Goal: Find specific page/section: Find specific page/section

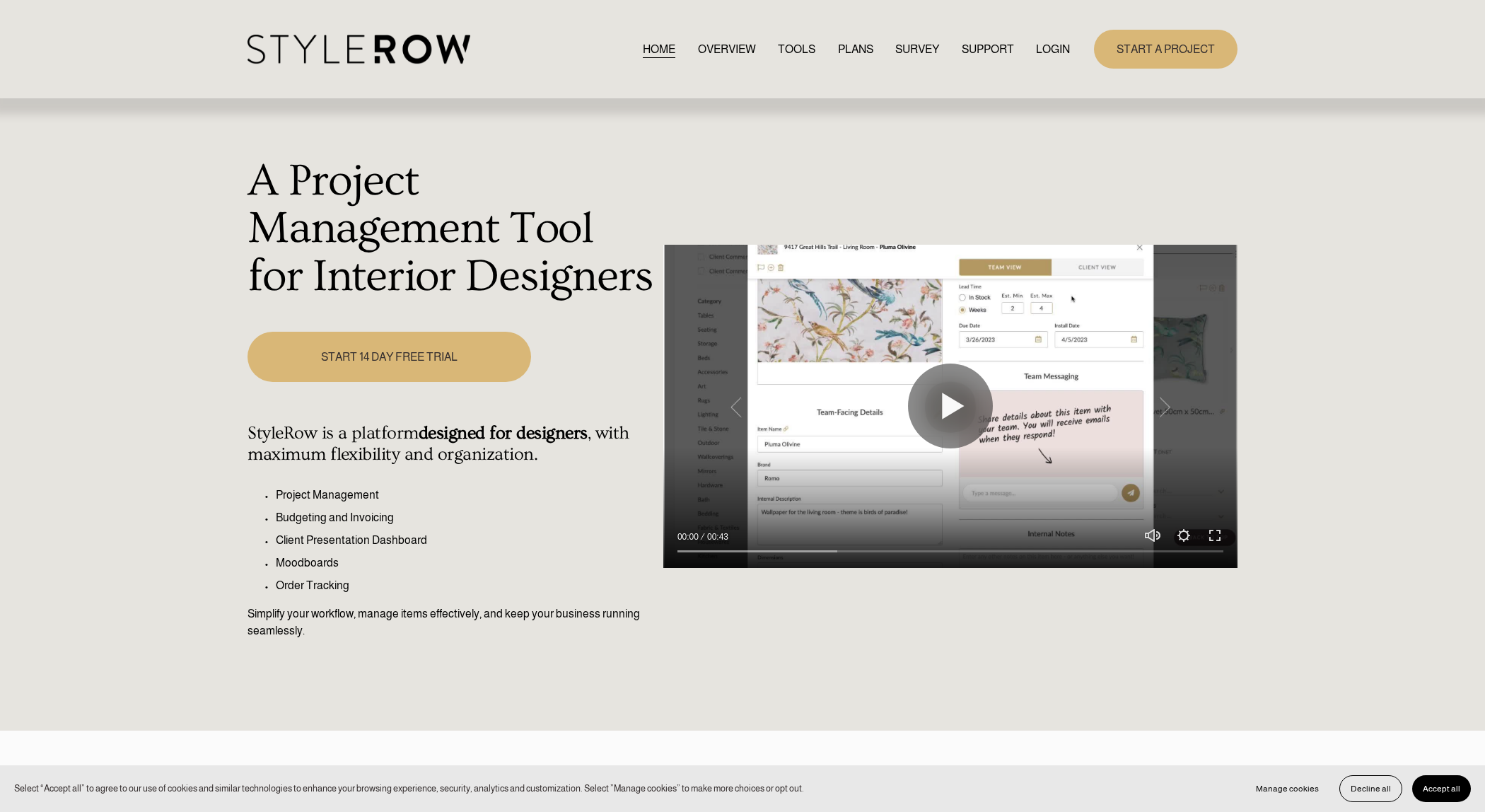
drag, startPoint x: 1049, startPoint y: 53, endPoint x: 1049, endPoint y: 67, distance: 14.0
click at [1049, 53] on link "LOGIN" at bounding box center [1052, 50] width 34 height 19
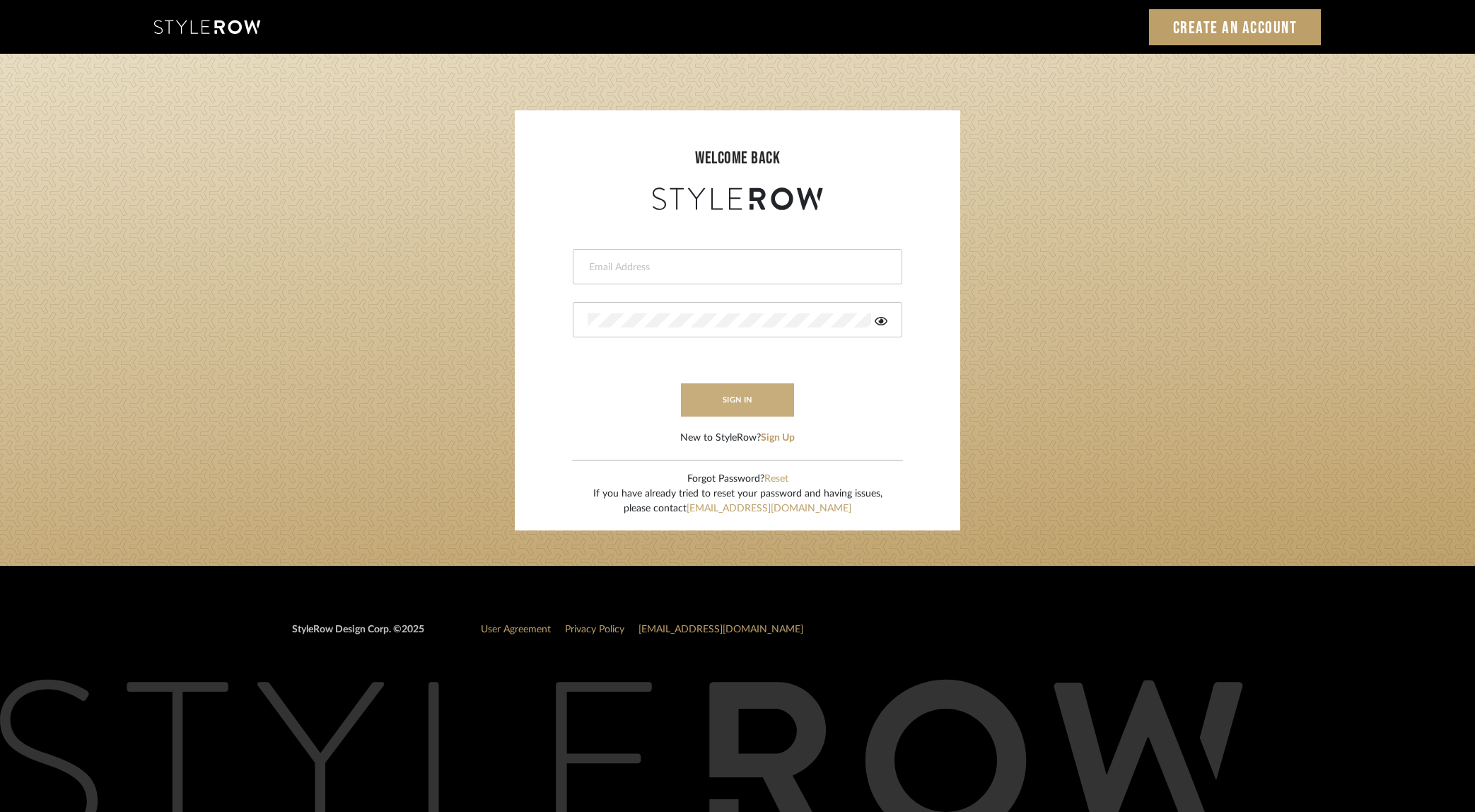
type input "dana.lewisrosedesign@gmail.com"
click at [755, 398] on button "sign in" at bounding box center [738, 400] width 113 height 34
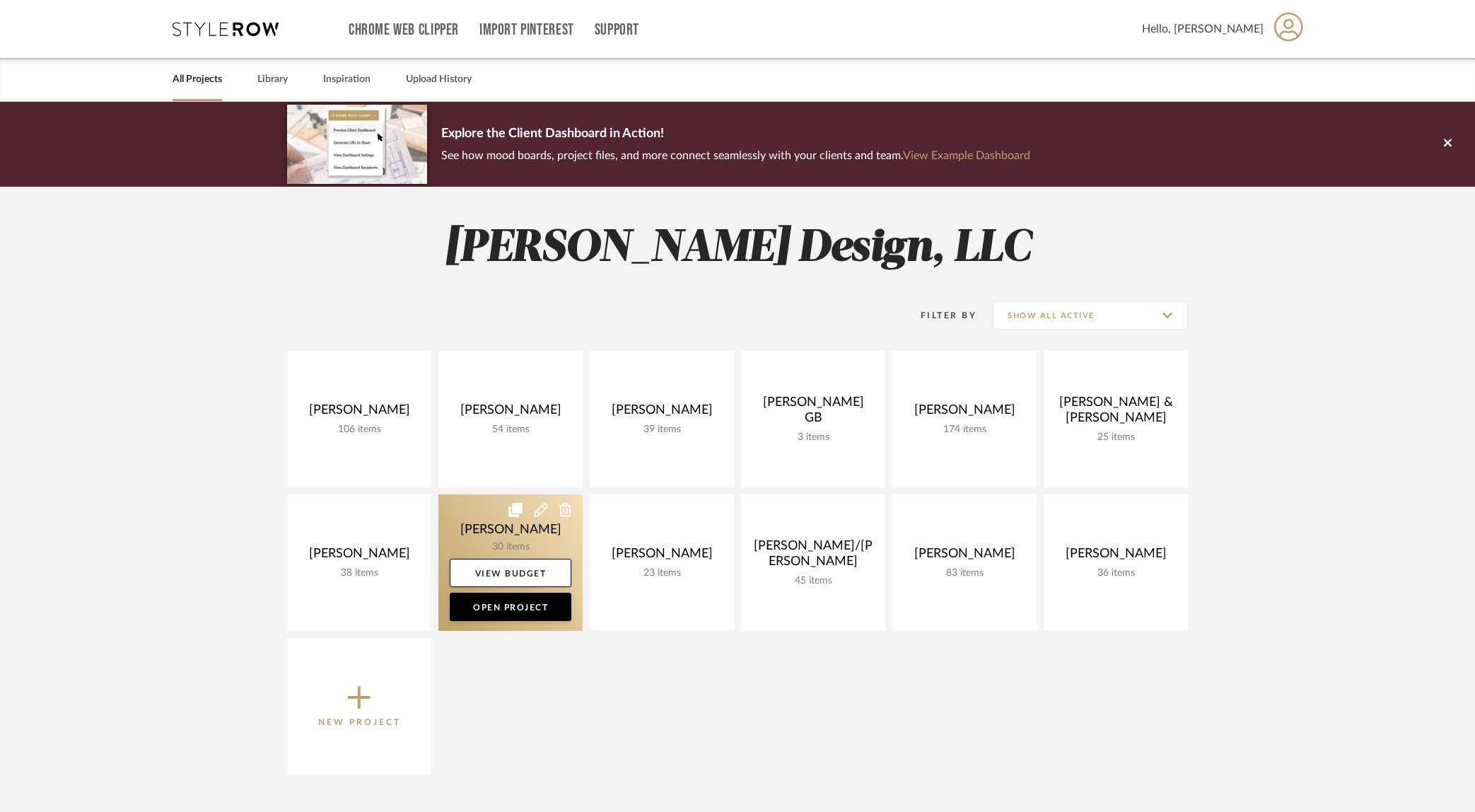
click at [513, 529] on link at bounding box center [510, 562] width 145 height 137
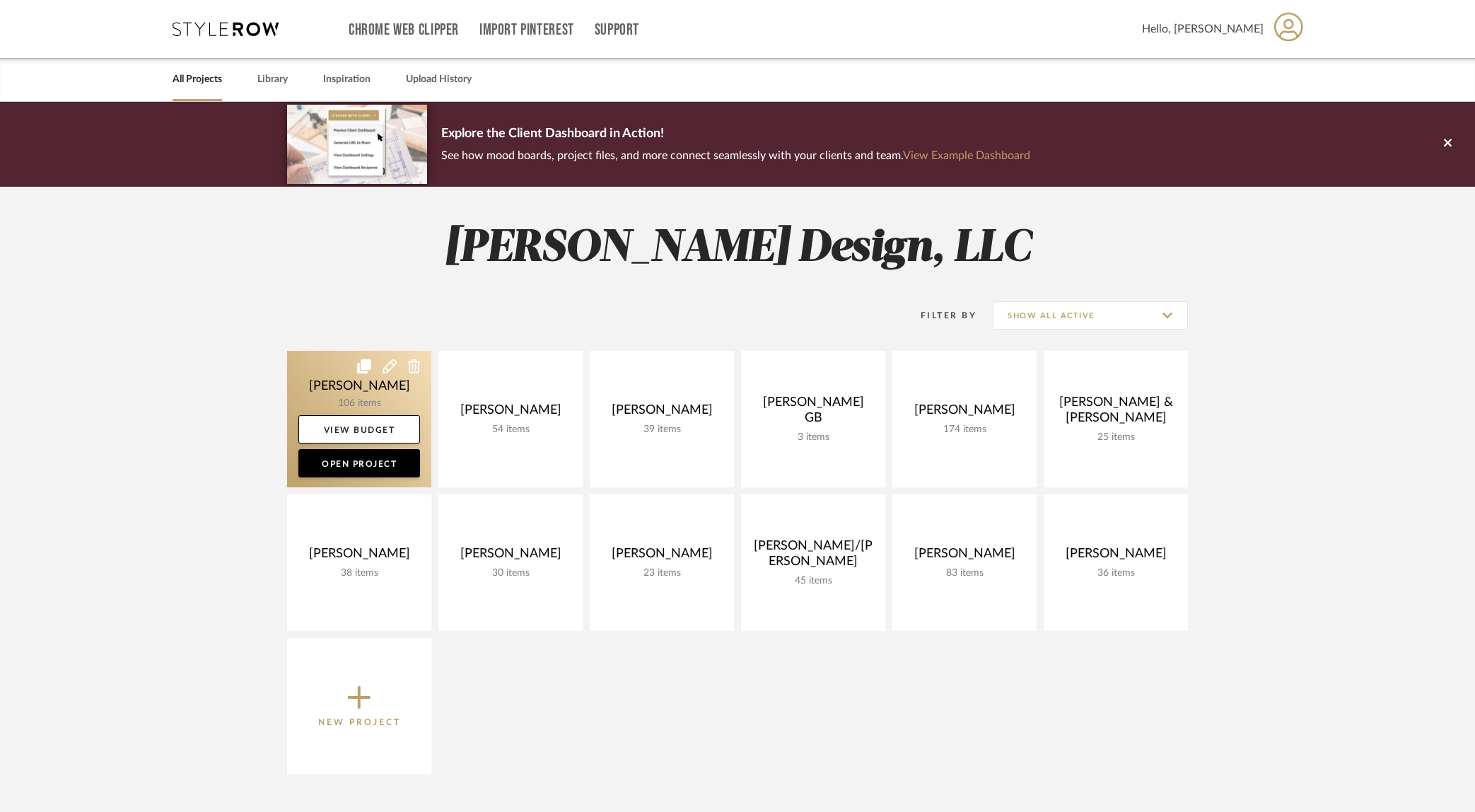
click at [351, 393] on link at bounding box center [359, 418] width 145 height 137
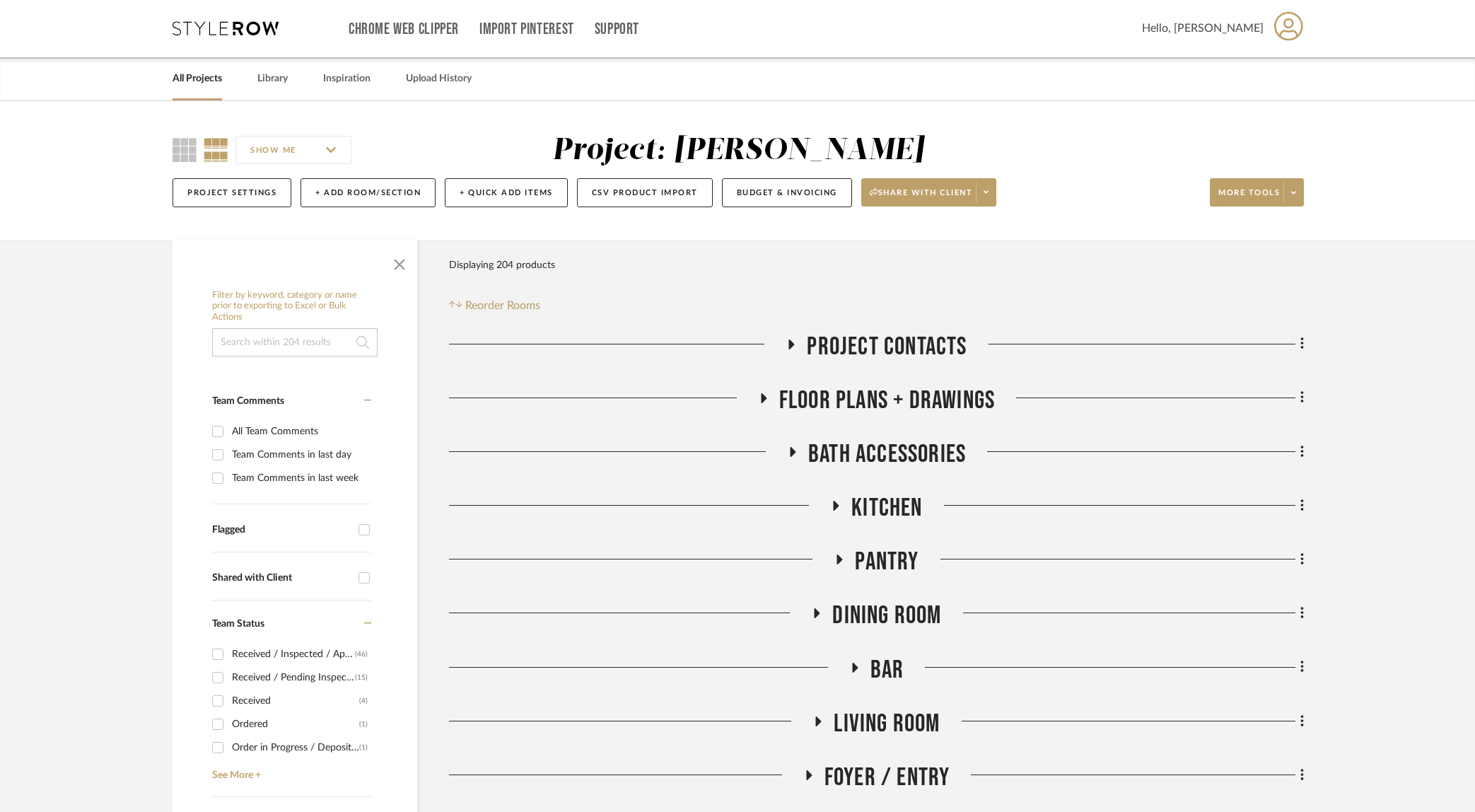
click at [793, 454] on fa-icon at bounding box center [792, 457] width 10 height 21
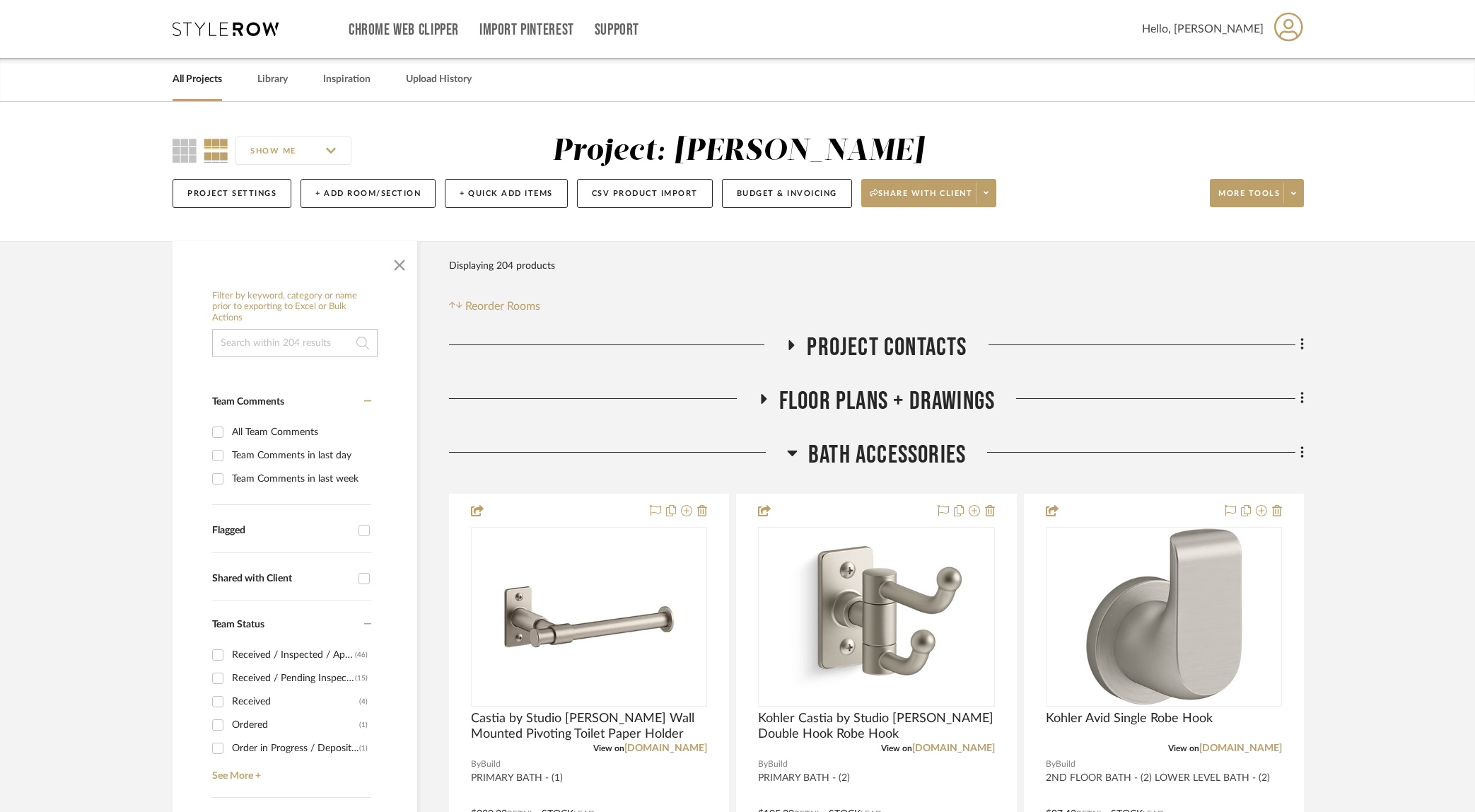
click at [763, 399] on icon at bounding box center [763, 398] width 6 height 10
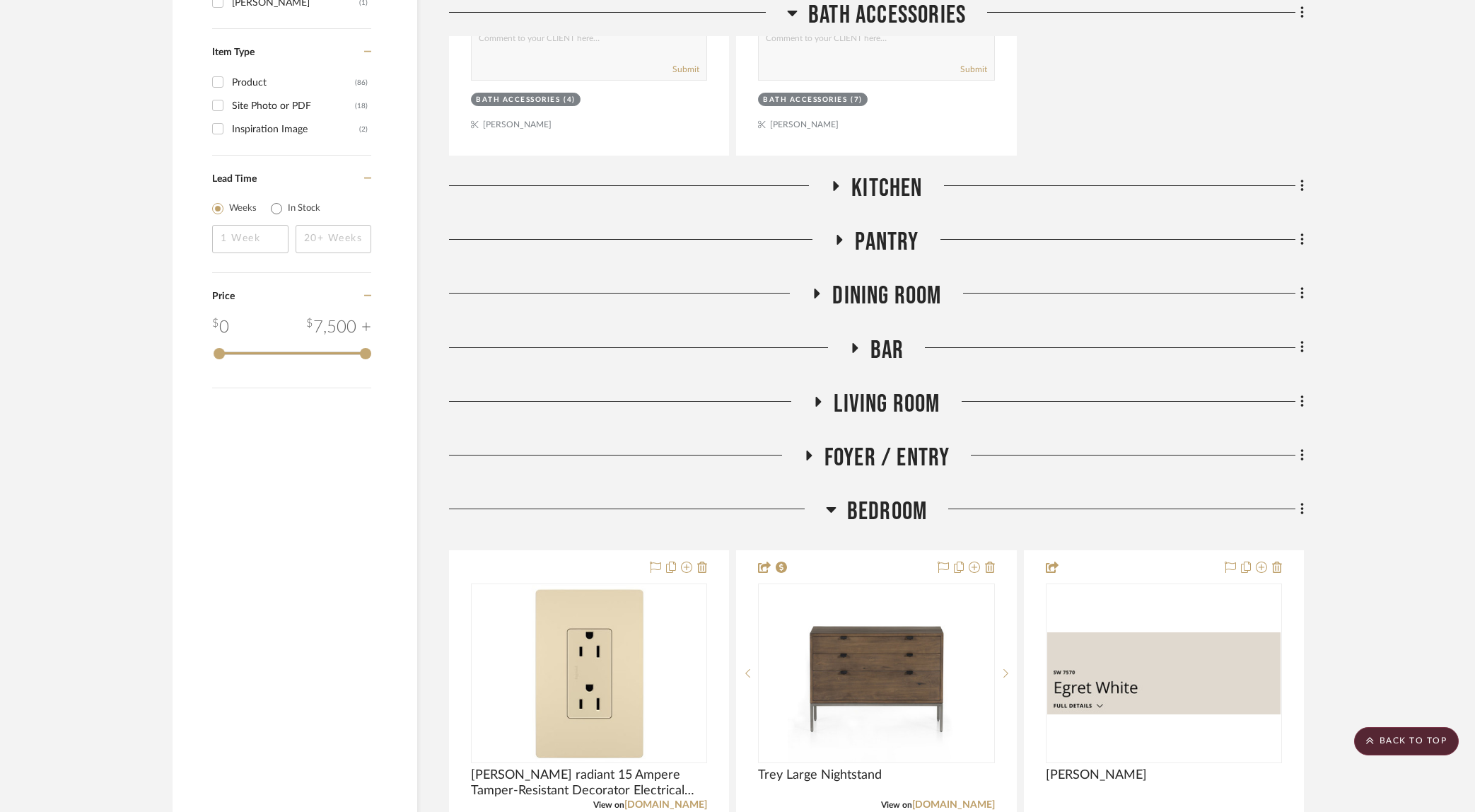
scroll to position [2243, 0]
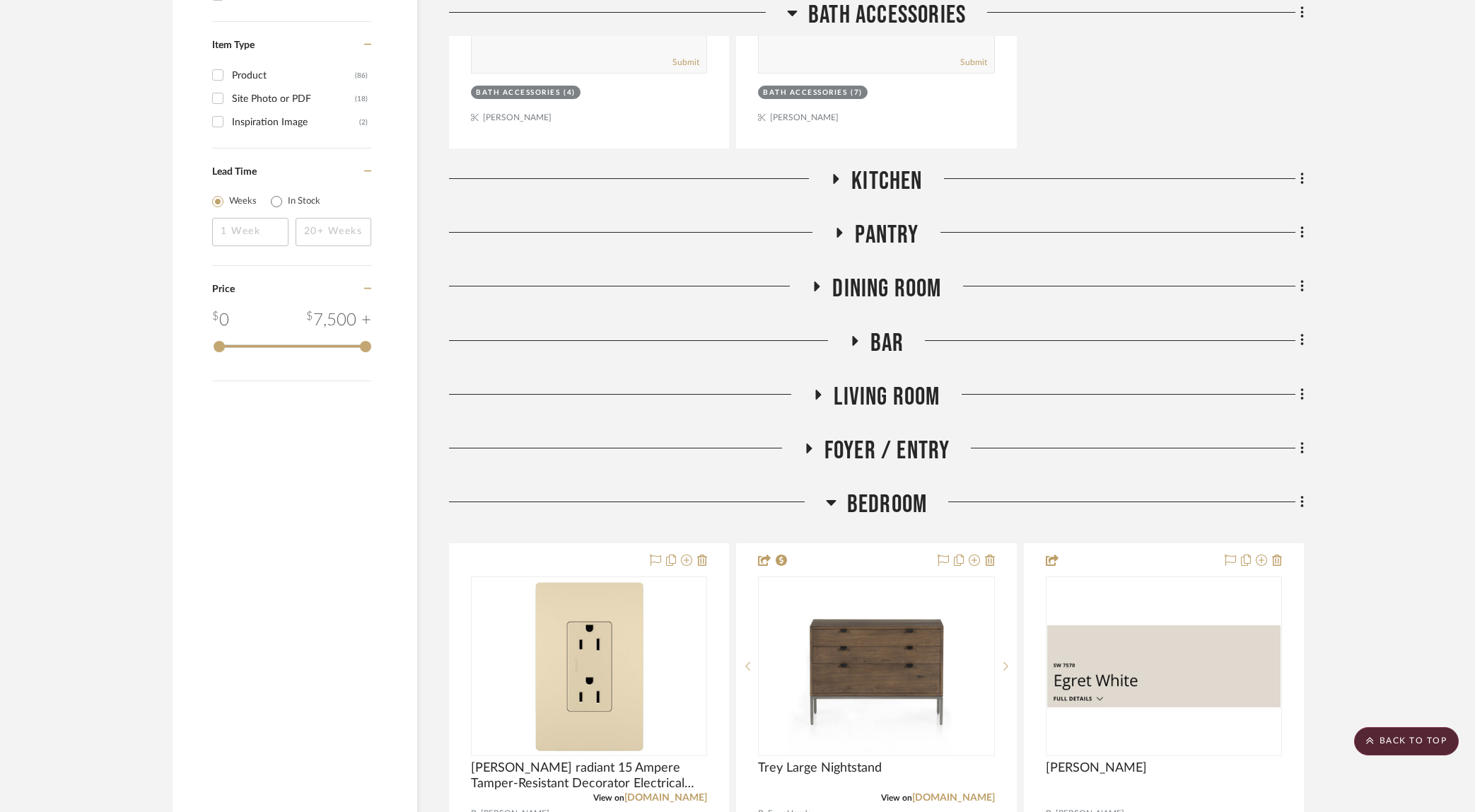
drag, startPoint x: 831, startPoint y: 162, endPoint x: 862, endPoint y: 189, distance: 41.1
click at [831, 174] on icon at bounding box center [835, 179] width 17 height 10
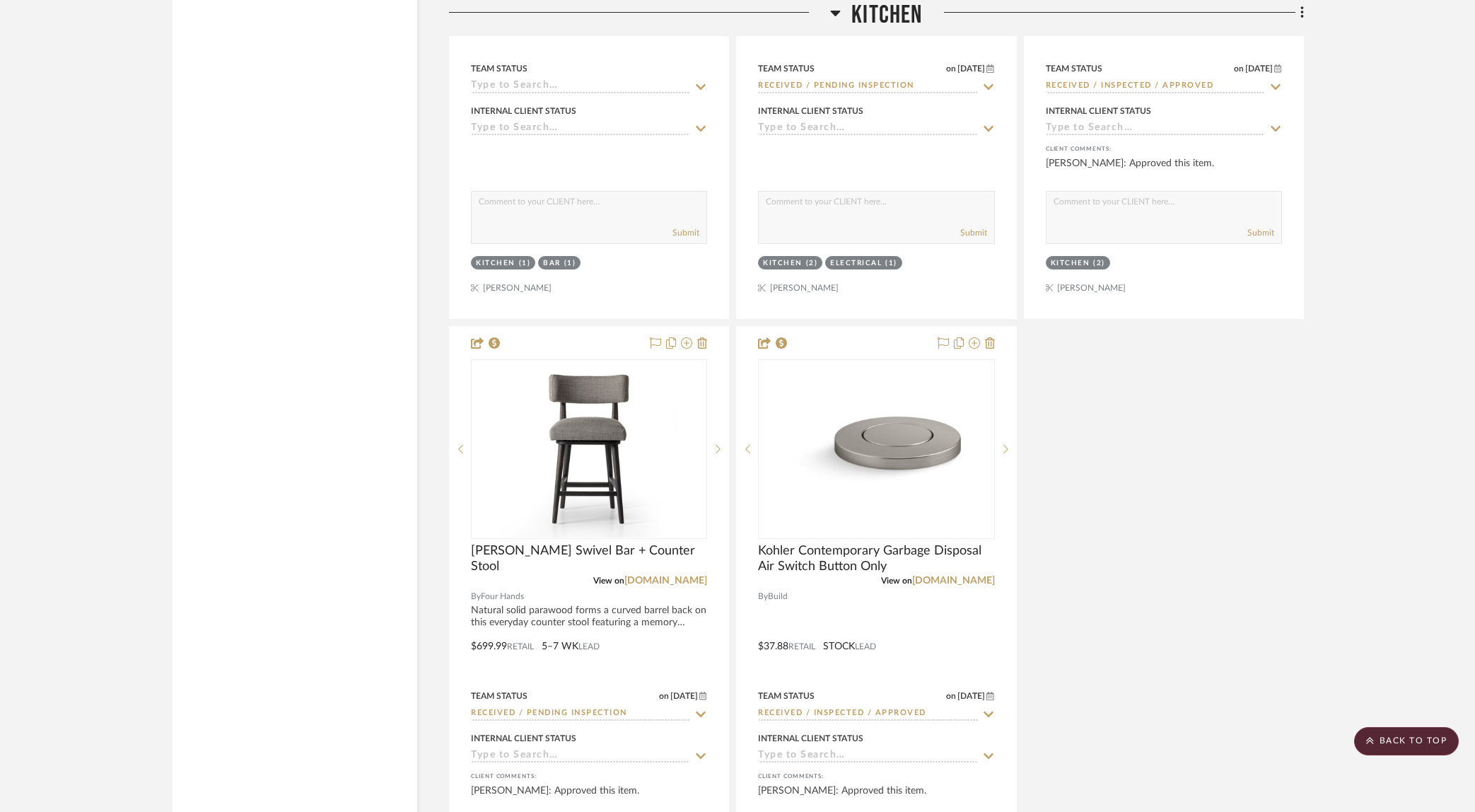
scroll to position [3622, 0]
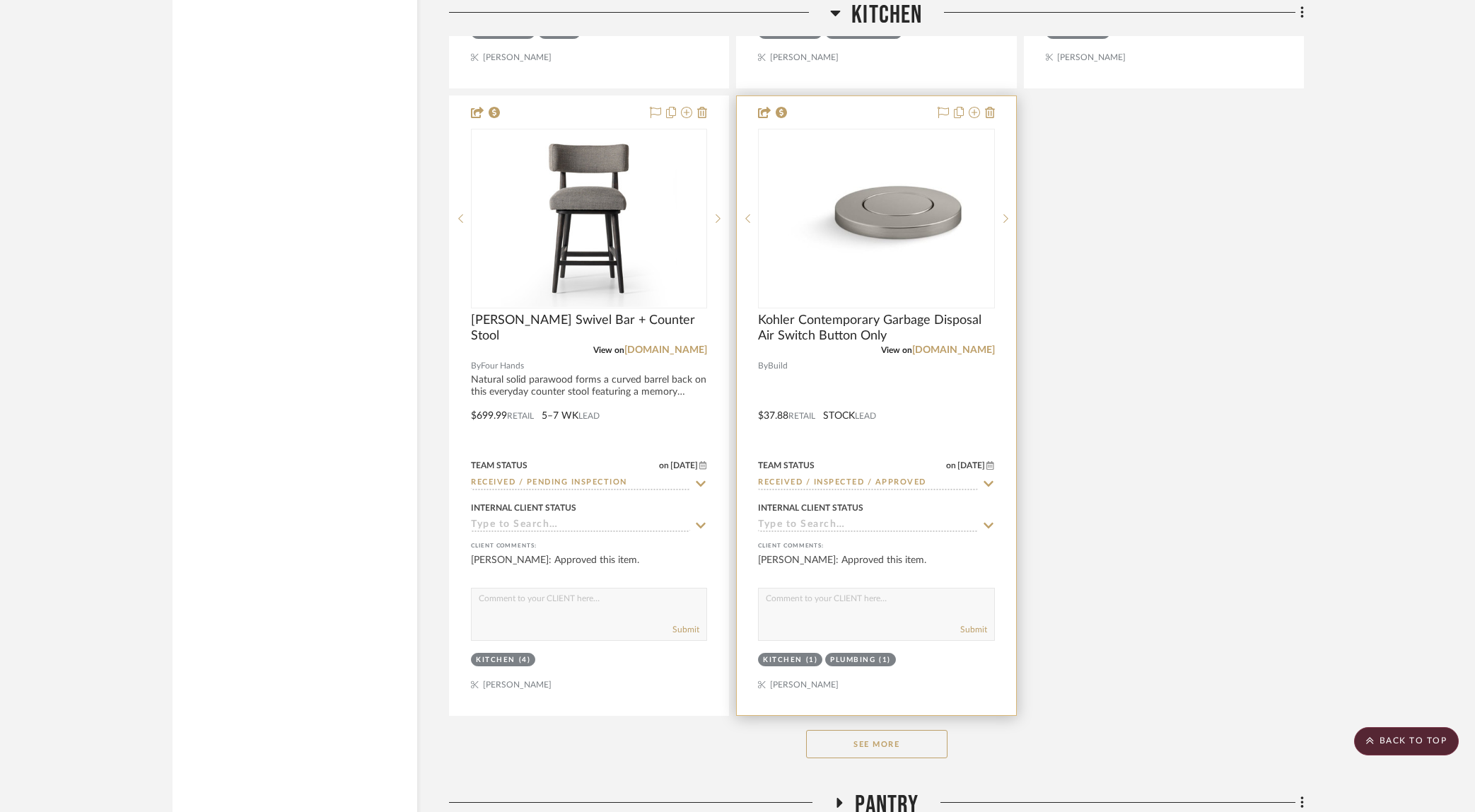
drag, startPoint x: 878, startPoint y: 722, endPoint x: 1014, endPoint y: 694, distance: 138.9
click at [882, 730] on button "See More" at bounding box center [877, 743] width 141 height 28
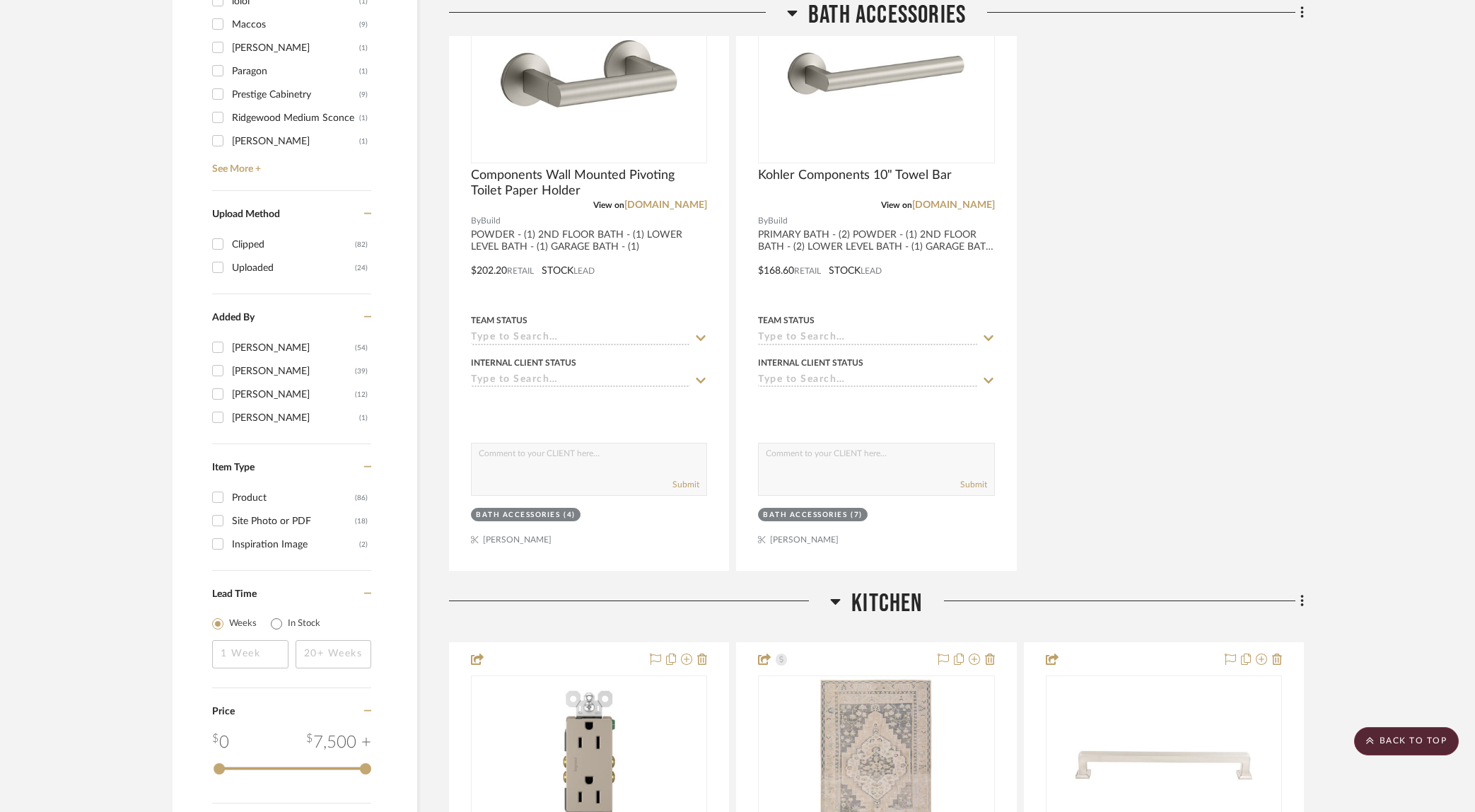
scroll to position [0, 0]
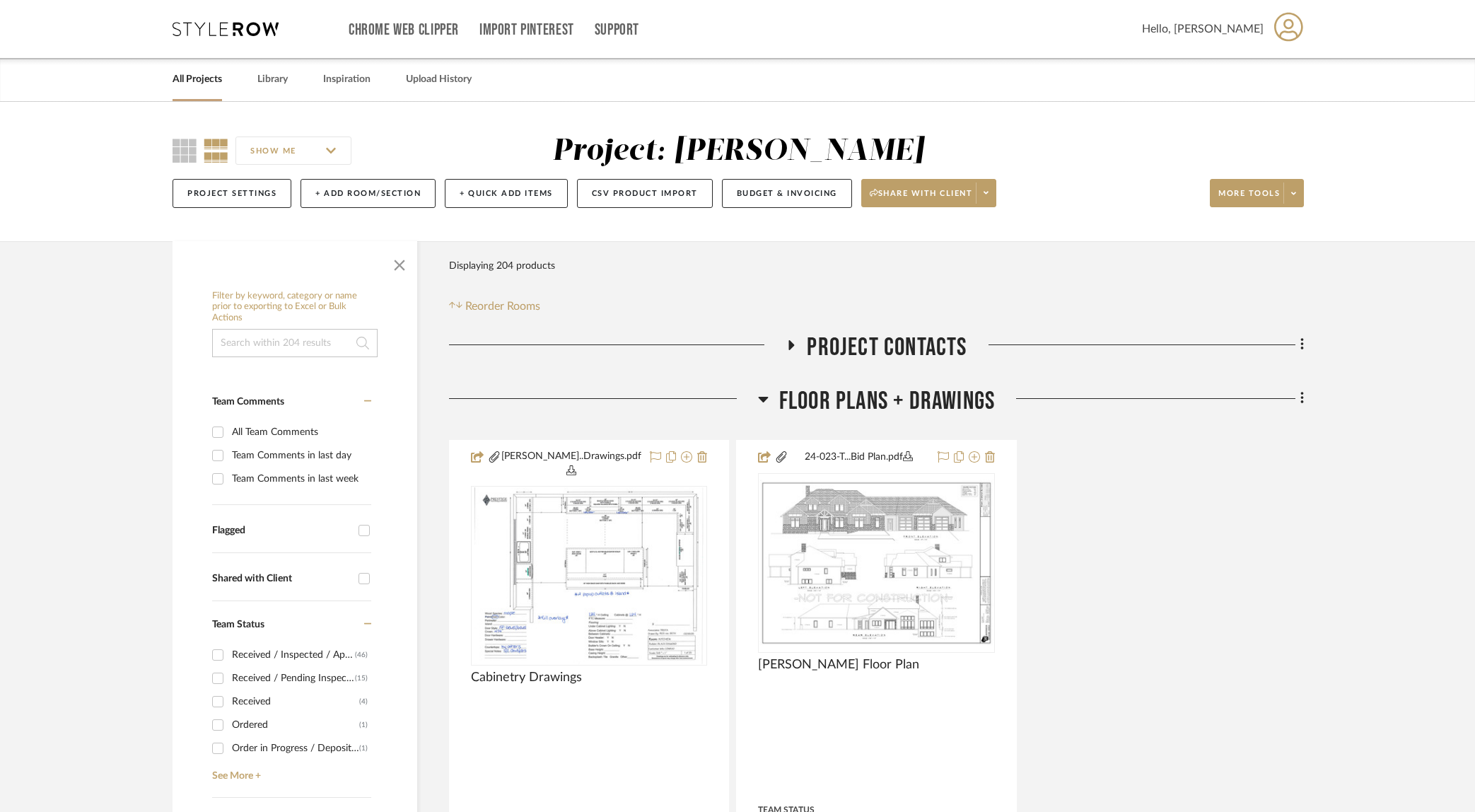
click at [763, 398] on icon at bounding box center [763, 399] width 10 height 6
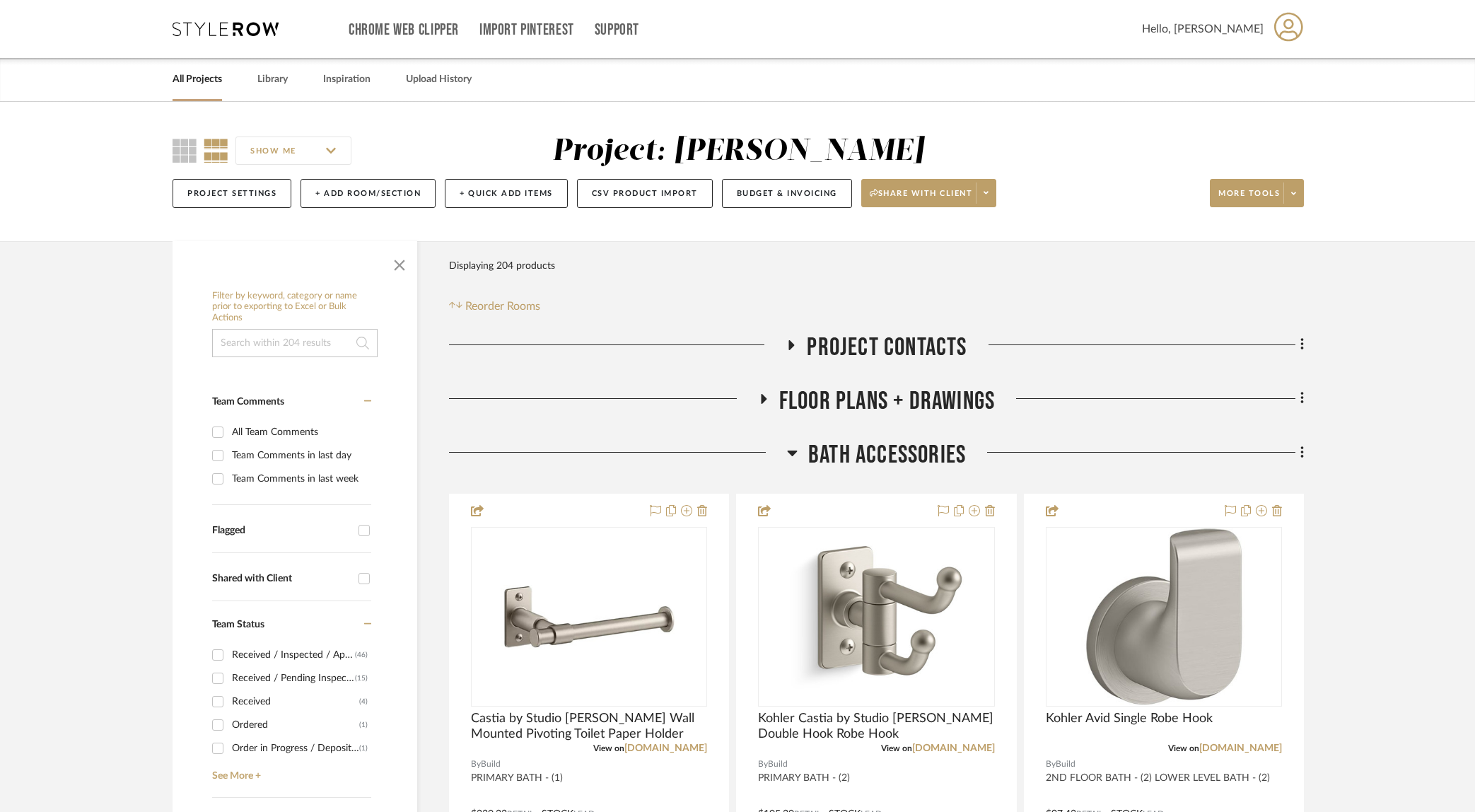
click at [795, 450] on icon at bounding box center [792, 453] width 10 height 6
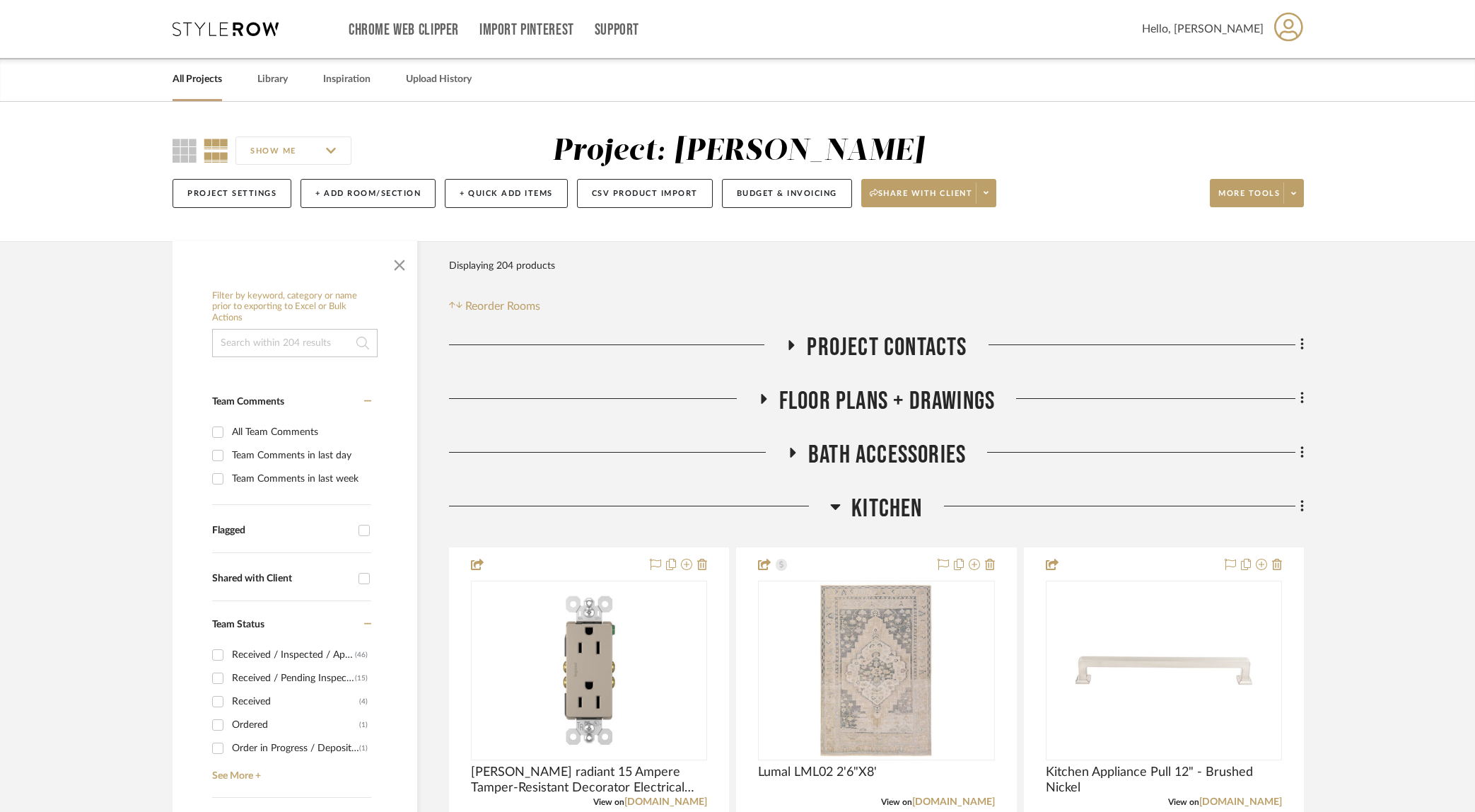
click at [832, 505] on icon at bounding box center [836, 506] width 10 height 6
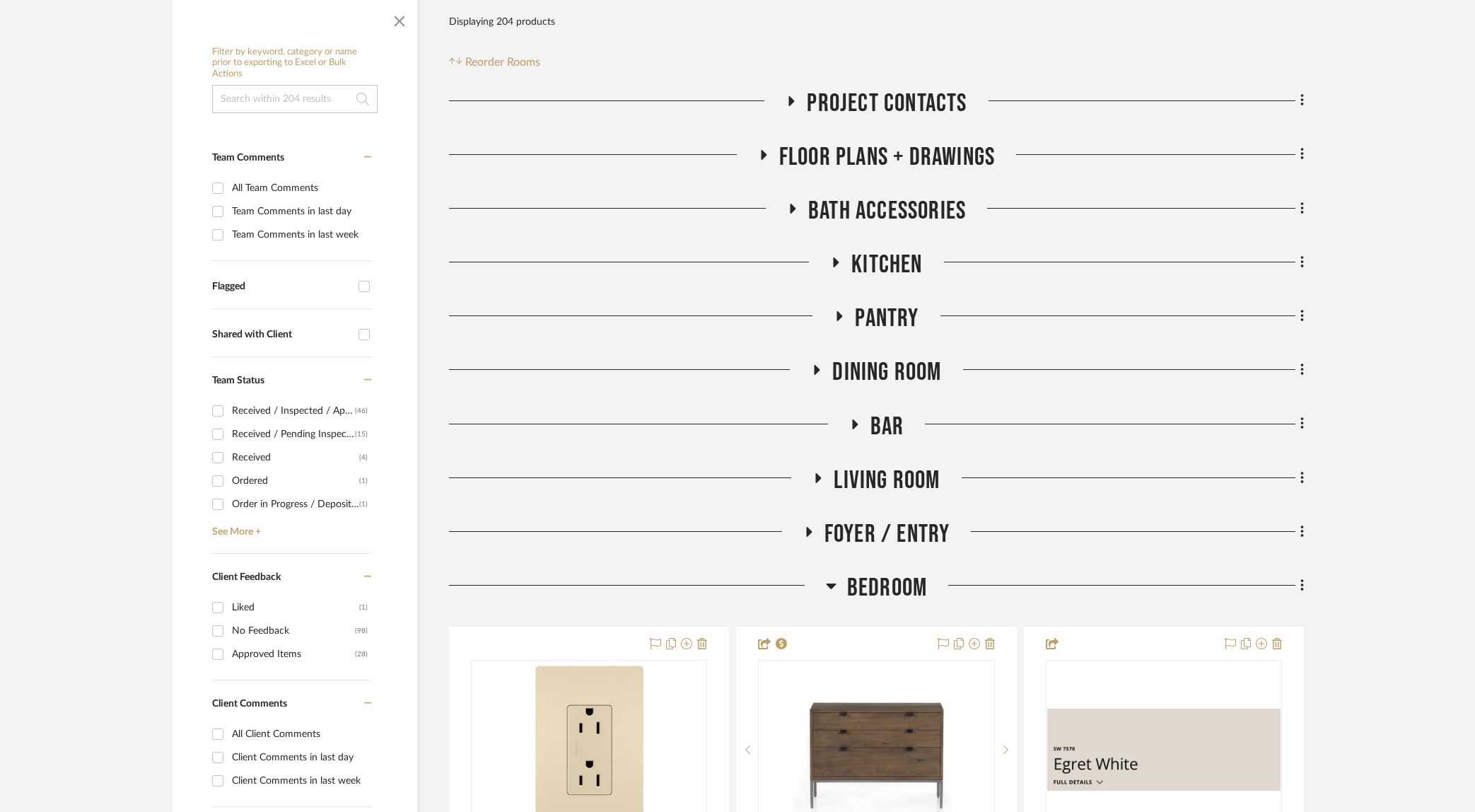
scroll to position [509, 0]
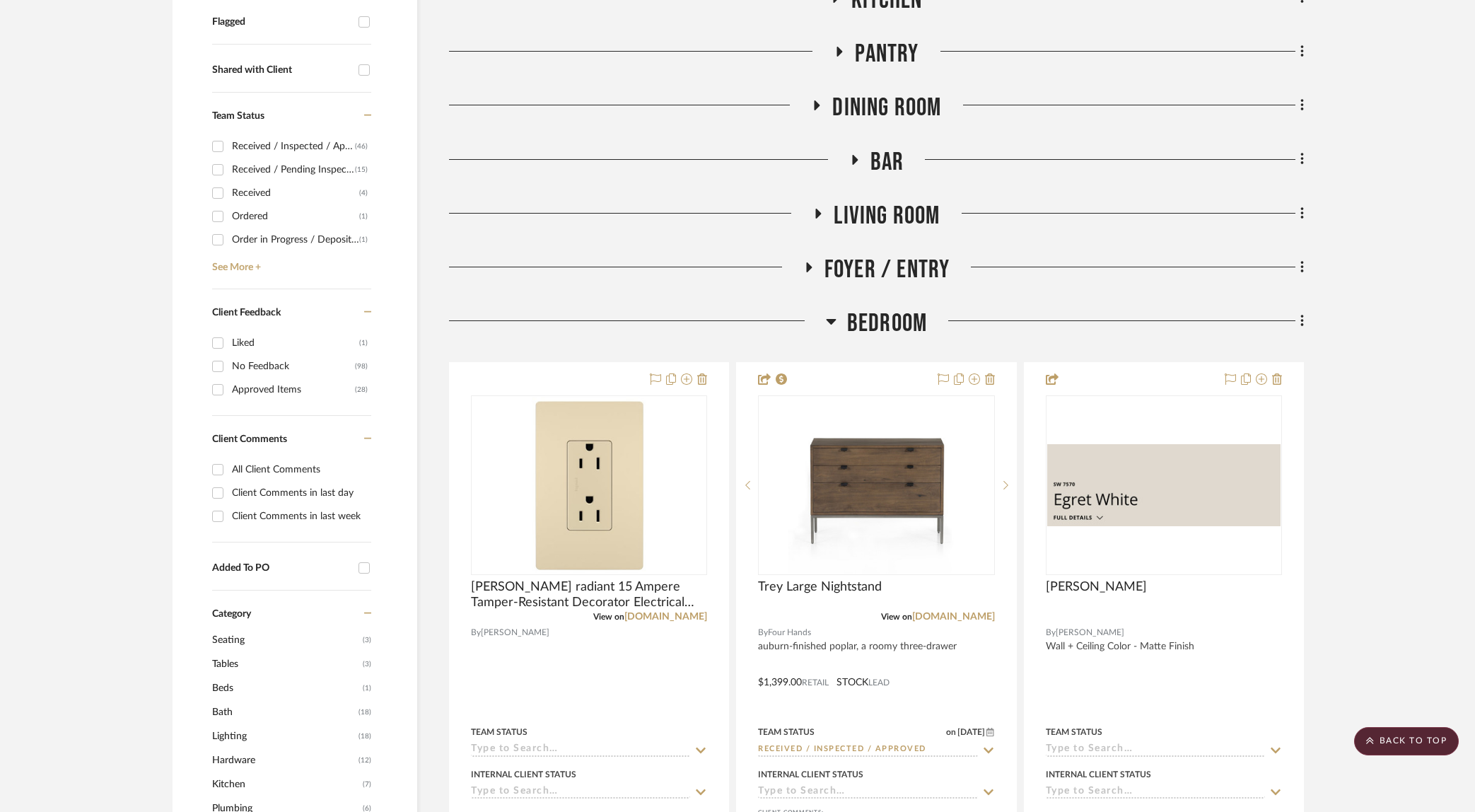
click at [831, 318] on icon at bounding box center [831, 320] width 10 height 17
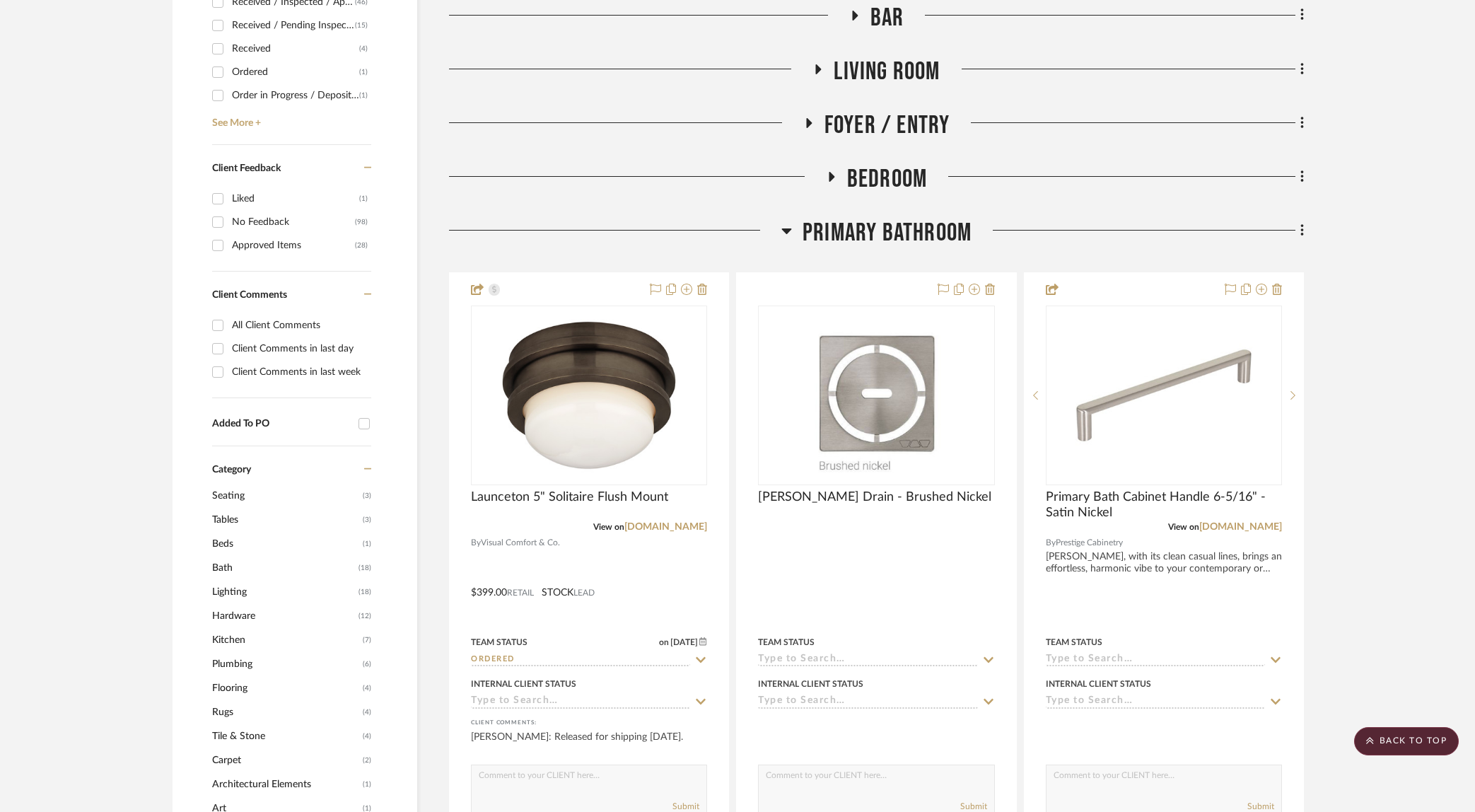
scroll to position [675, 0]
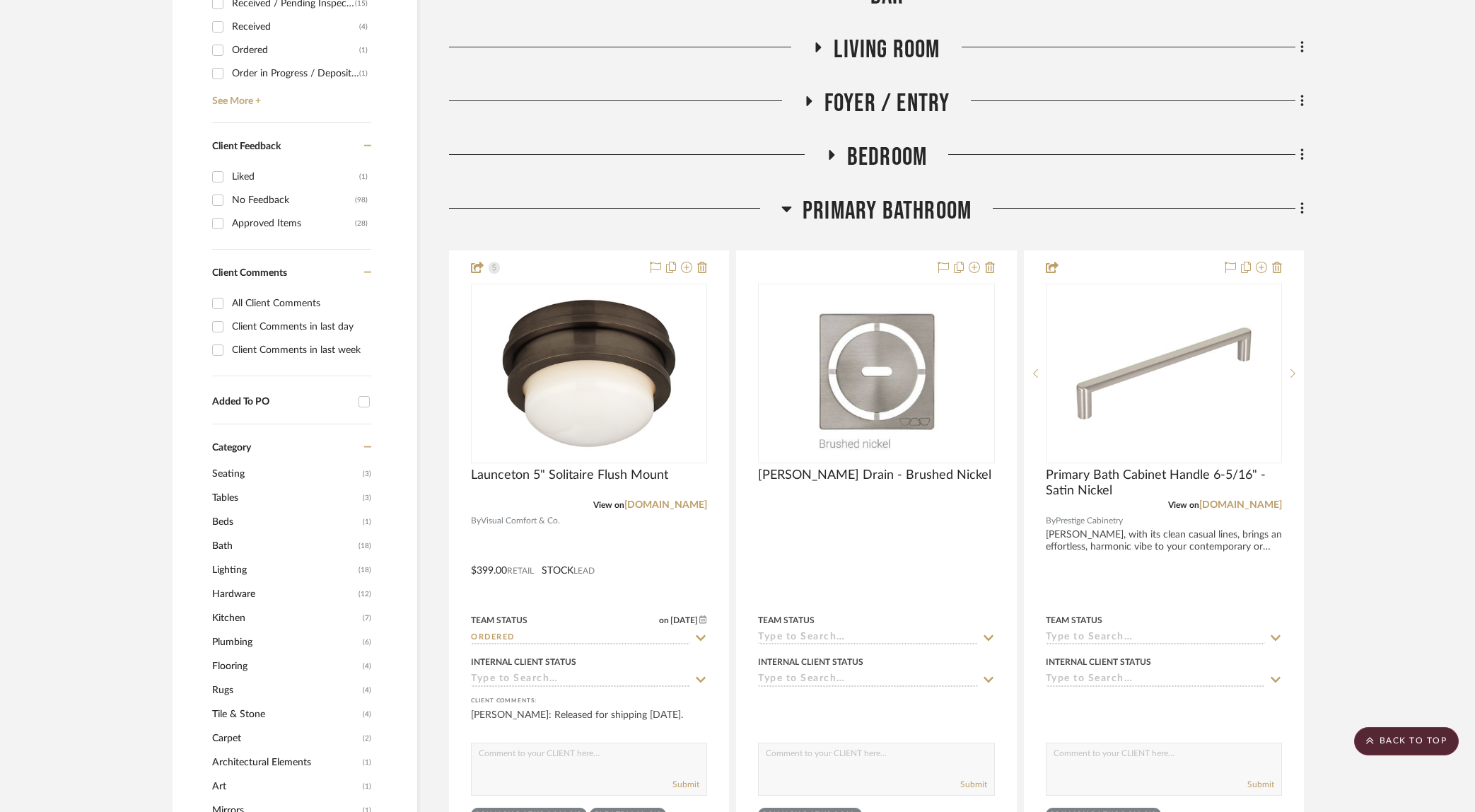
click at [794, 196] on h3 "Primary Bathroom" at bounding box center [877, 211] width 190 height 30
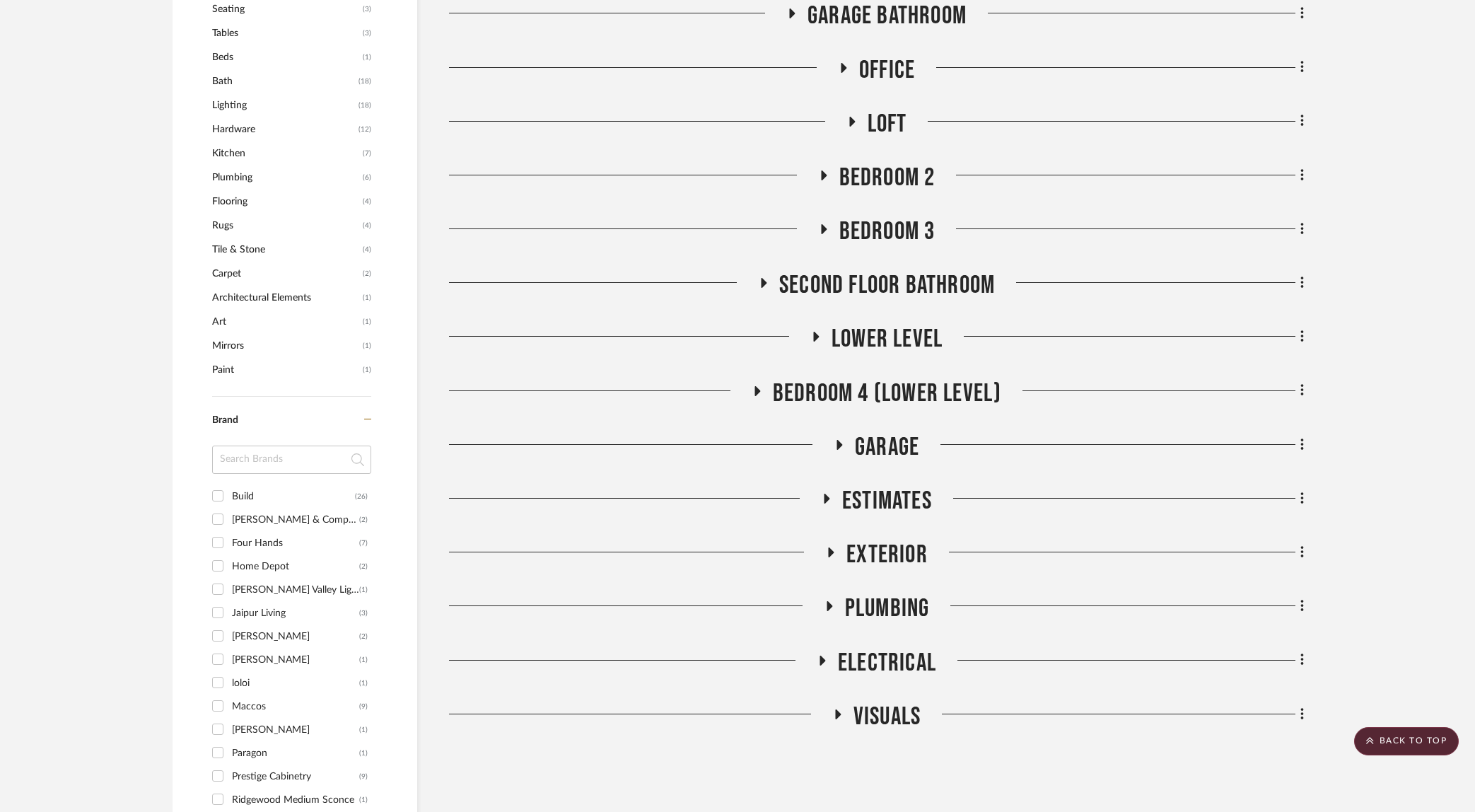
scroll to position [1204, 0]
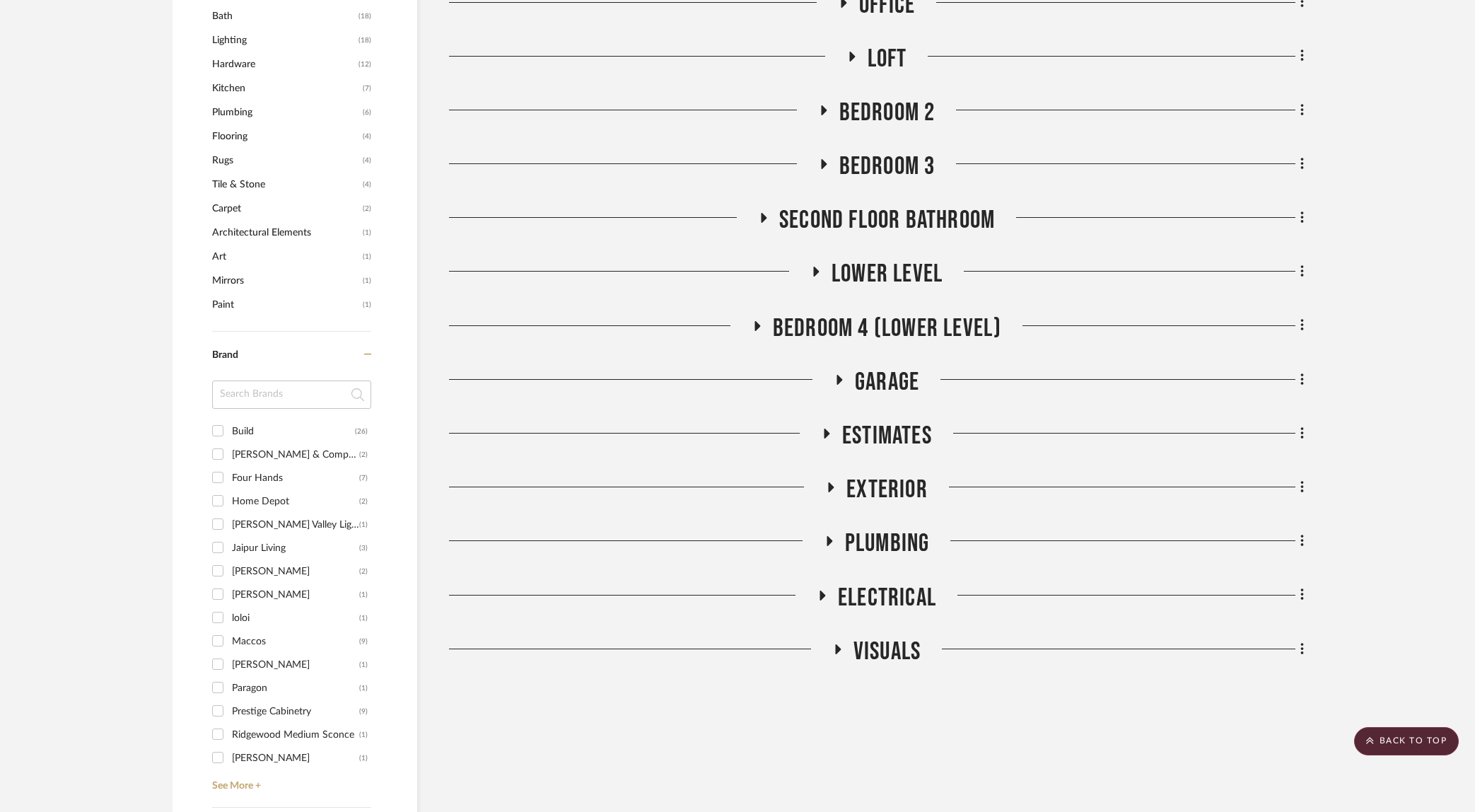
click at [828, 541] on icon at bounding box center [829, 541] width 6 height 10
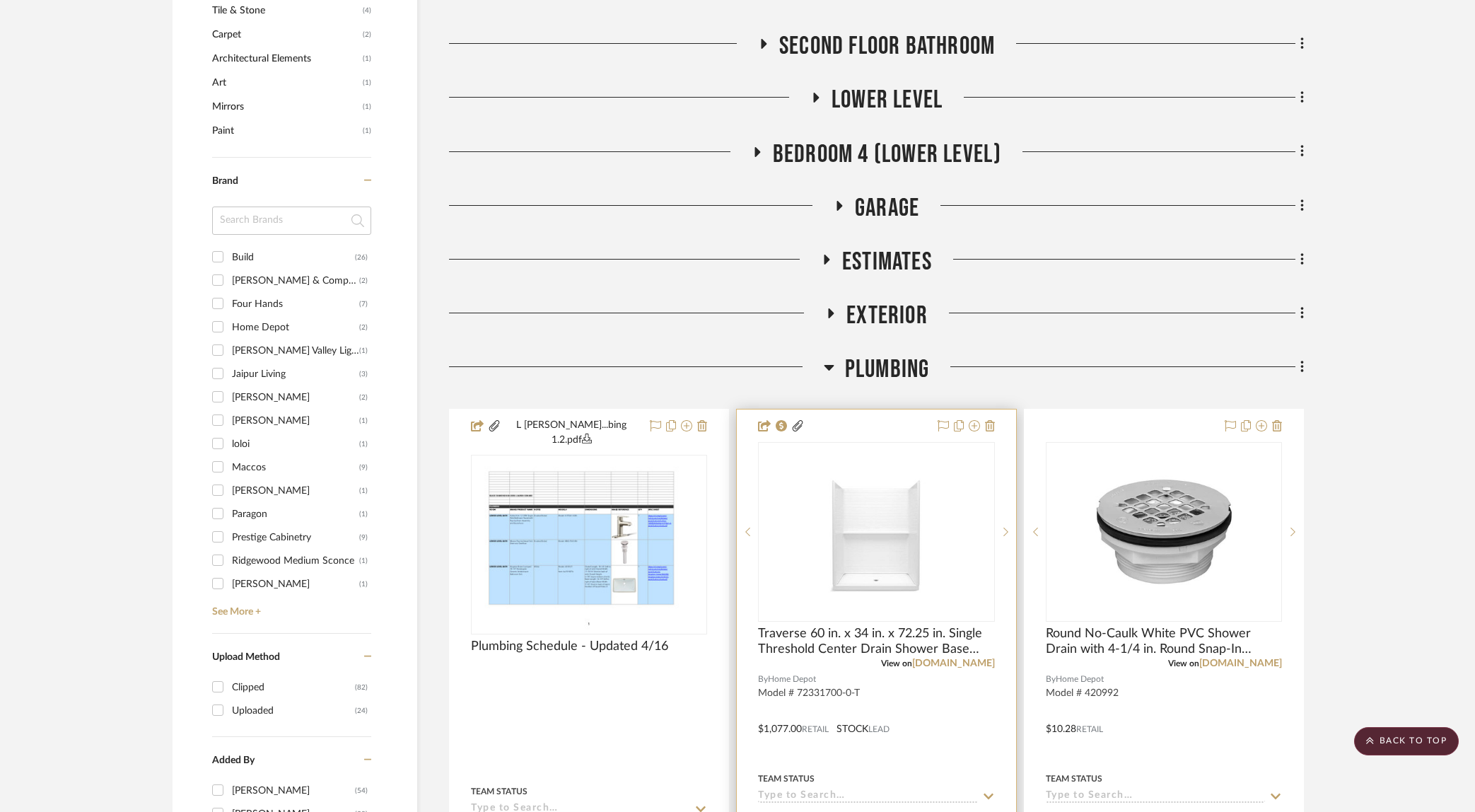
scroll to position [1579, 0]
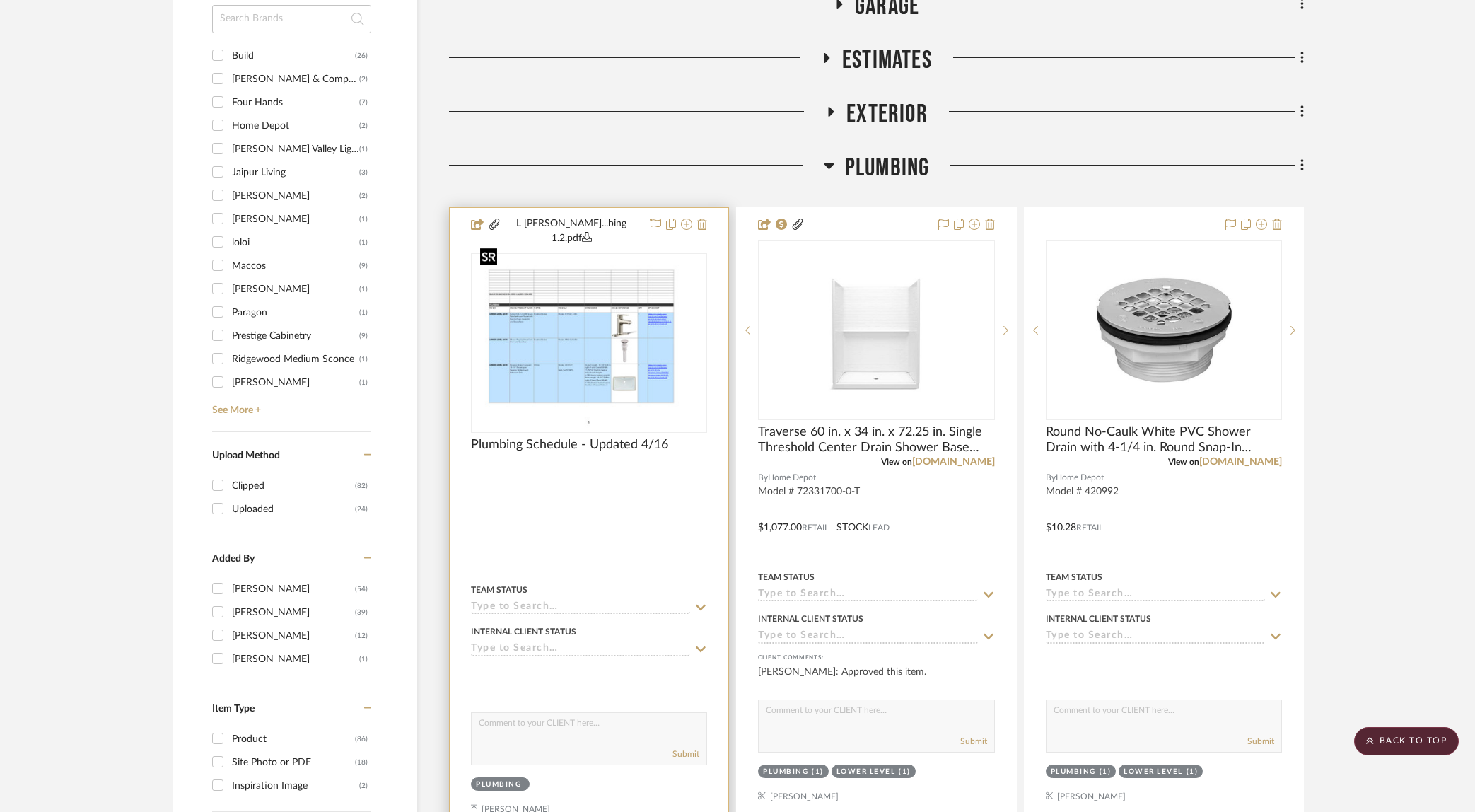
click at [0, 0] on img at bounding box center [0, 0] width 0 height 0
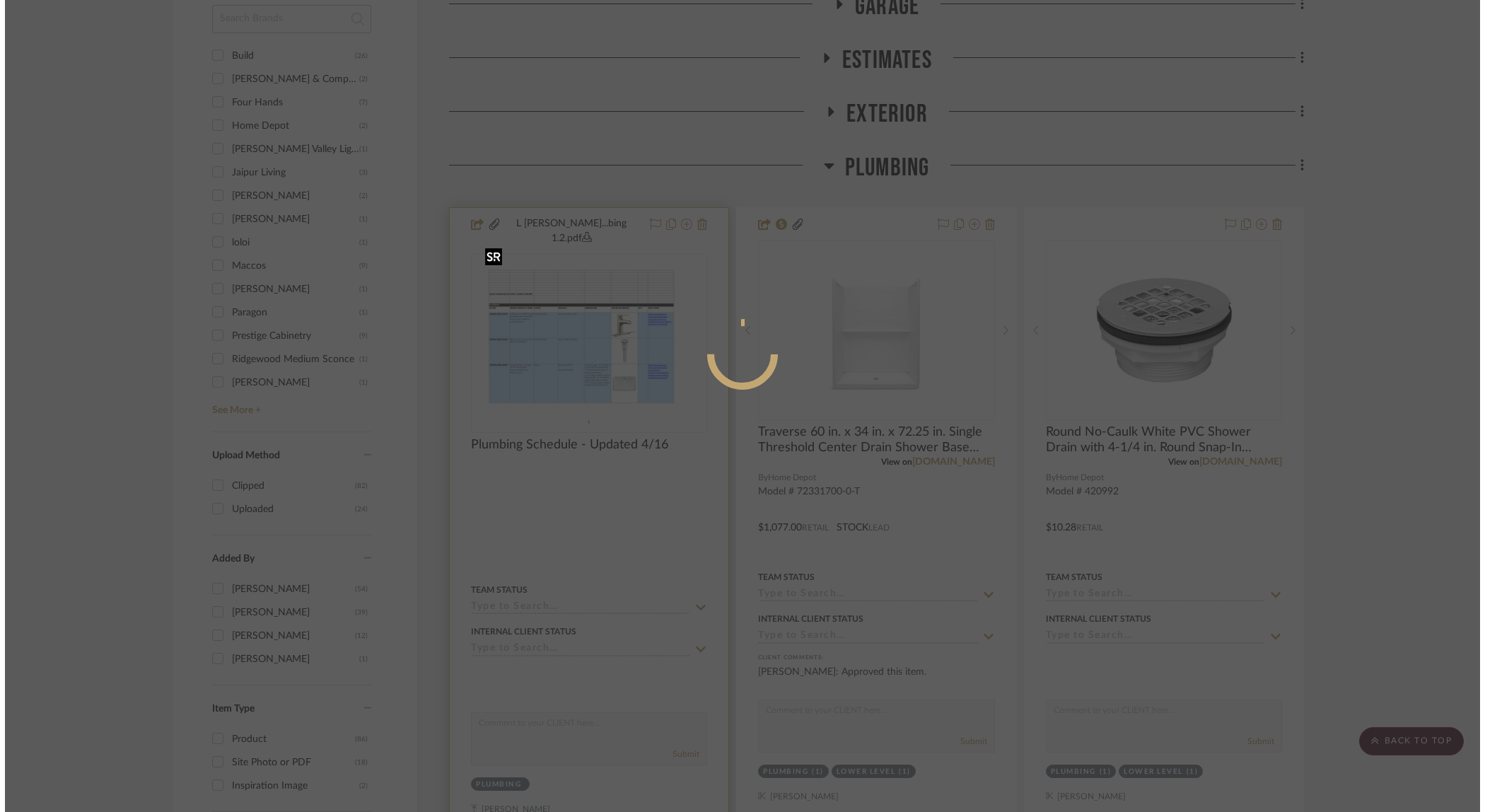
scroll to position [0, 0]
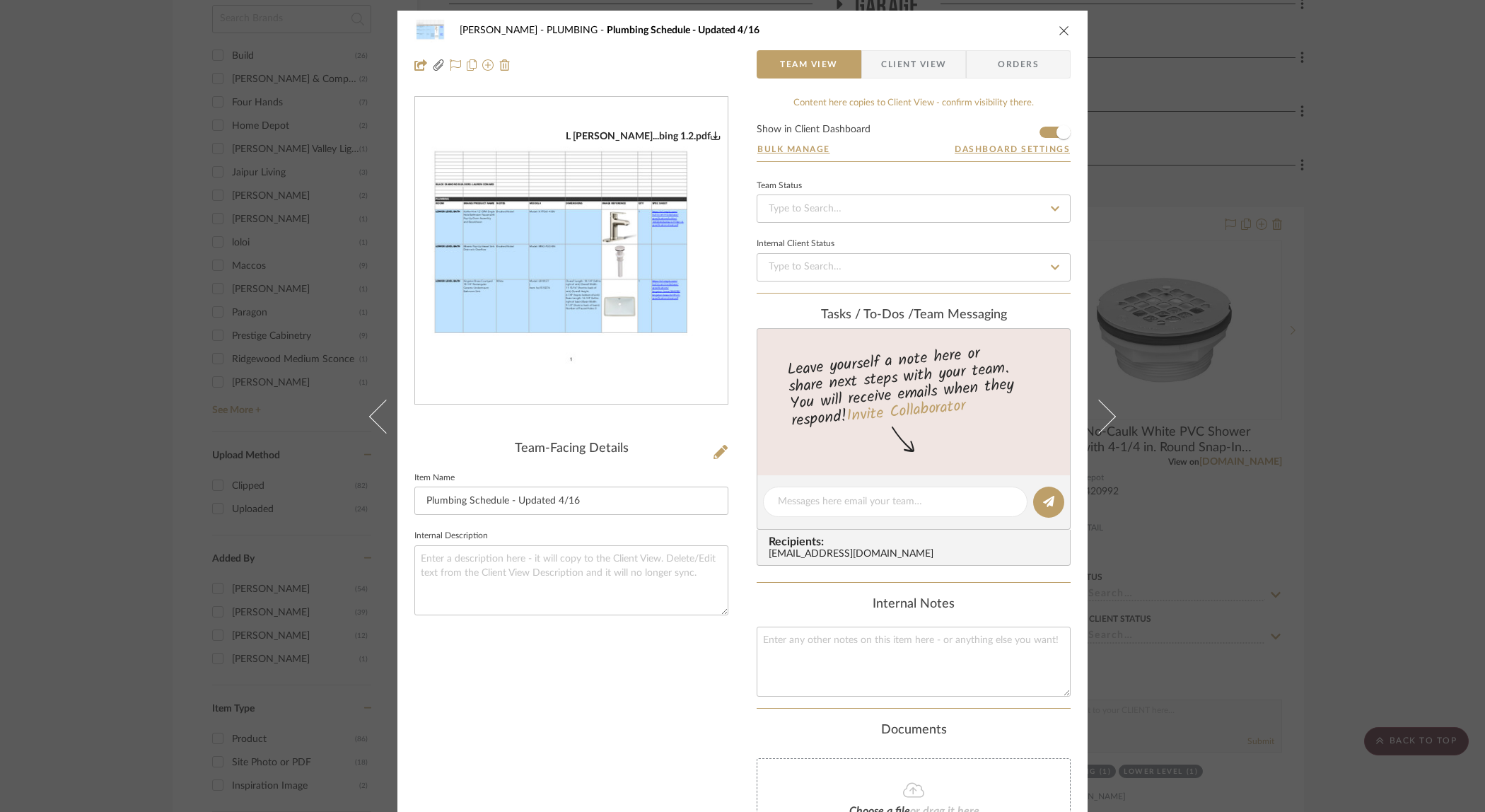
click at [676, 315] on img "0" at bounding box center [571, 251] width 312 height 242
click at [1377, 208] on div "Conard, Lauren PLUMBING Plumbing Schedule - Updated 4/16 Team View Client View …" at bounding box center [742, 406] width 1485 height 812
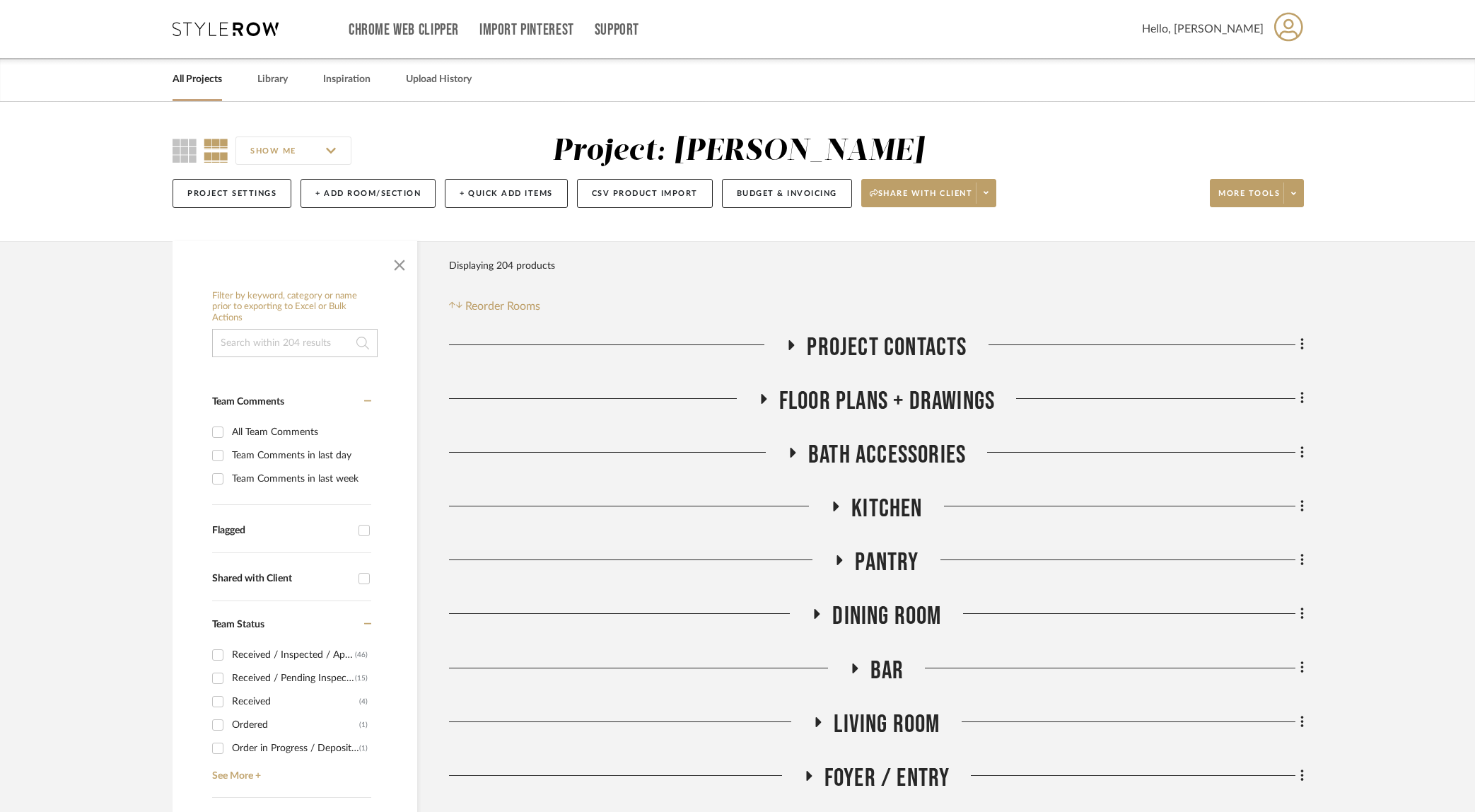
click at [184, 84] on link "All Projects" at bounding box center [197, 80] width 50 height 19
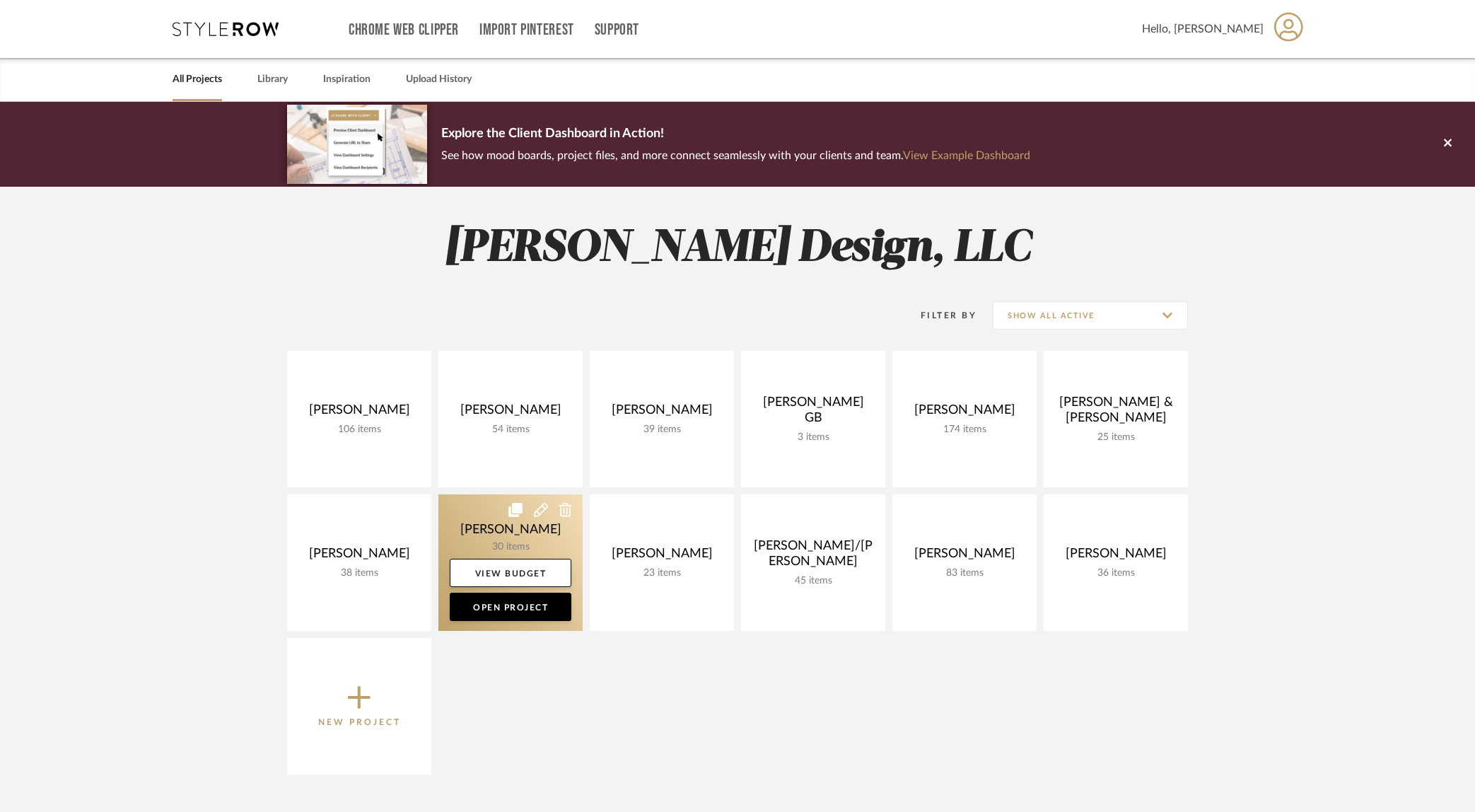
click at [533, 534] on link at bounding box center [510, 562] width 145 height 137
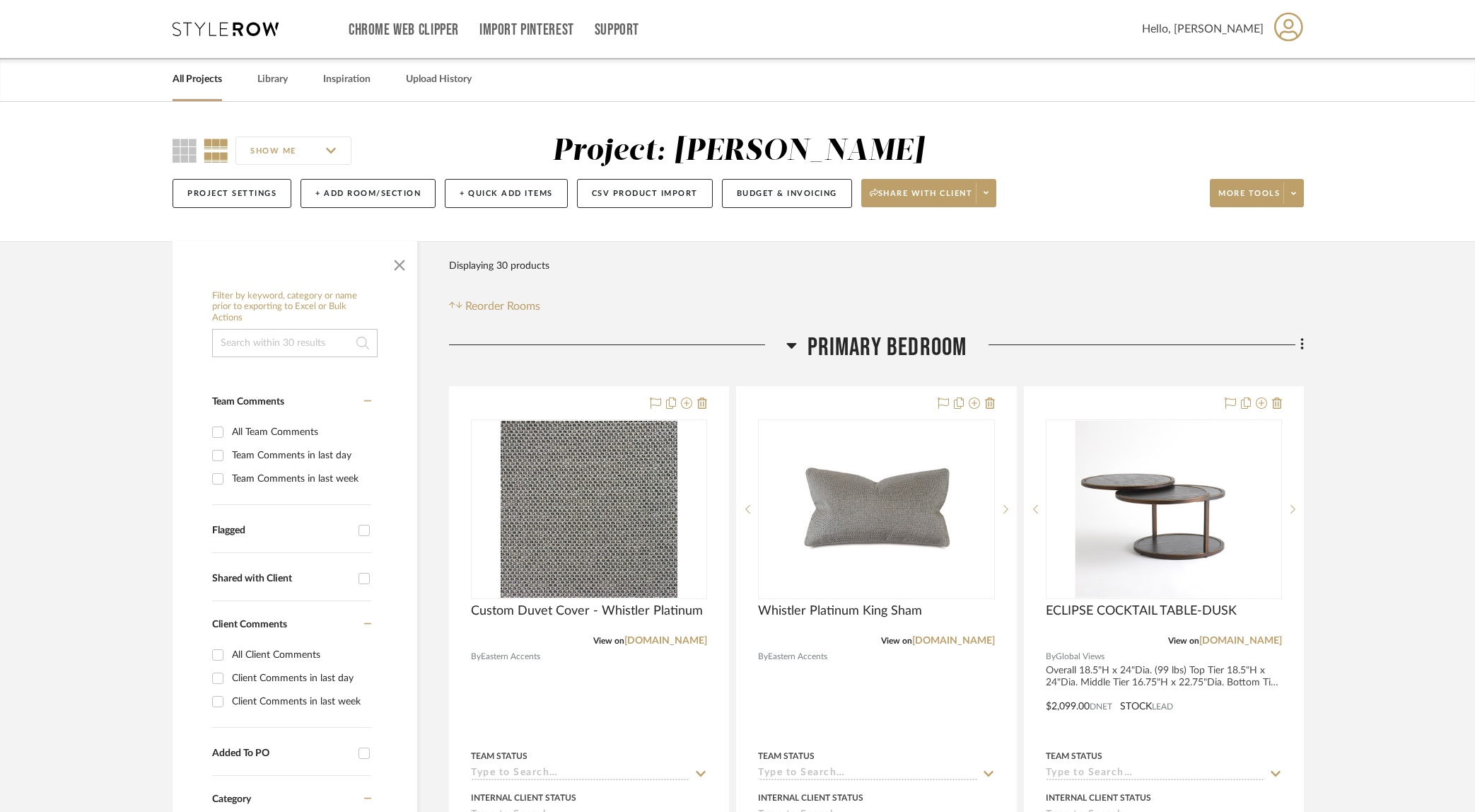
click at [214, 82] on link "All Projects" at bounding box center [197, 80] width 50 height 19
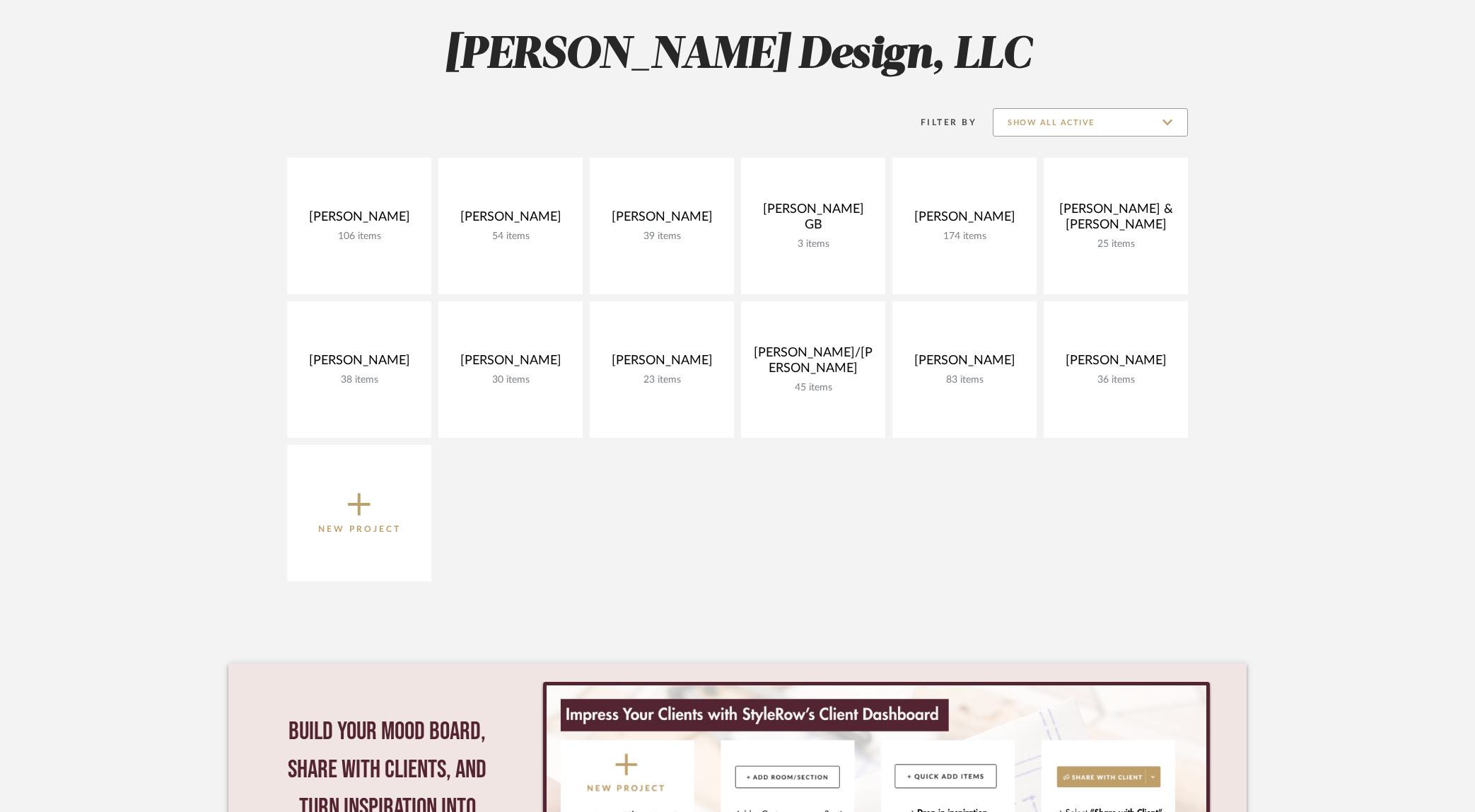
scroll to position [201, 0]
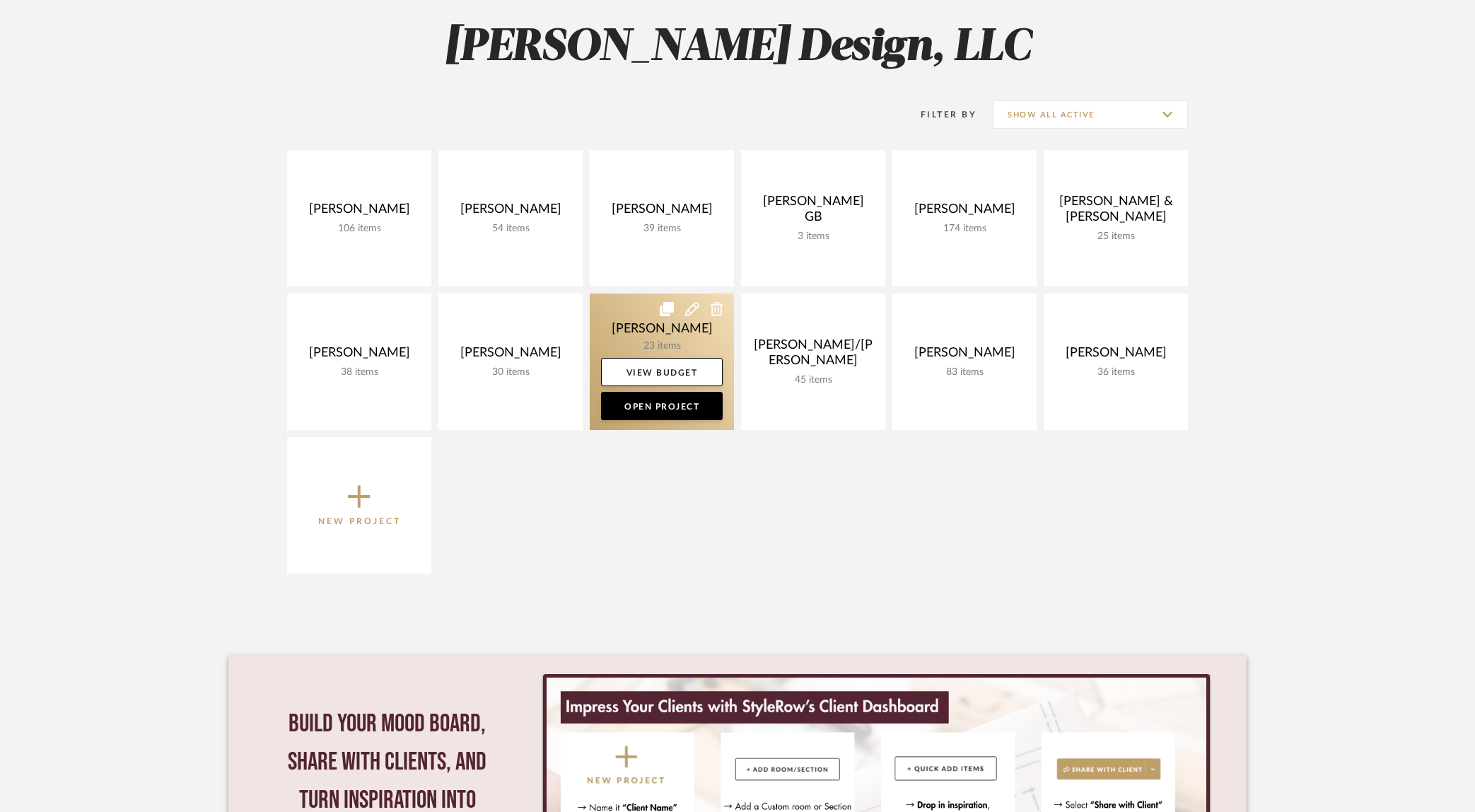
click at [608, 328] on link at bounding box center [662, 362] width 145 height 137
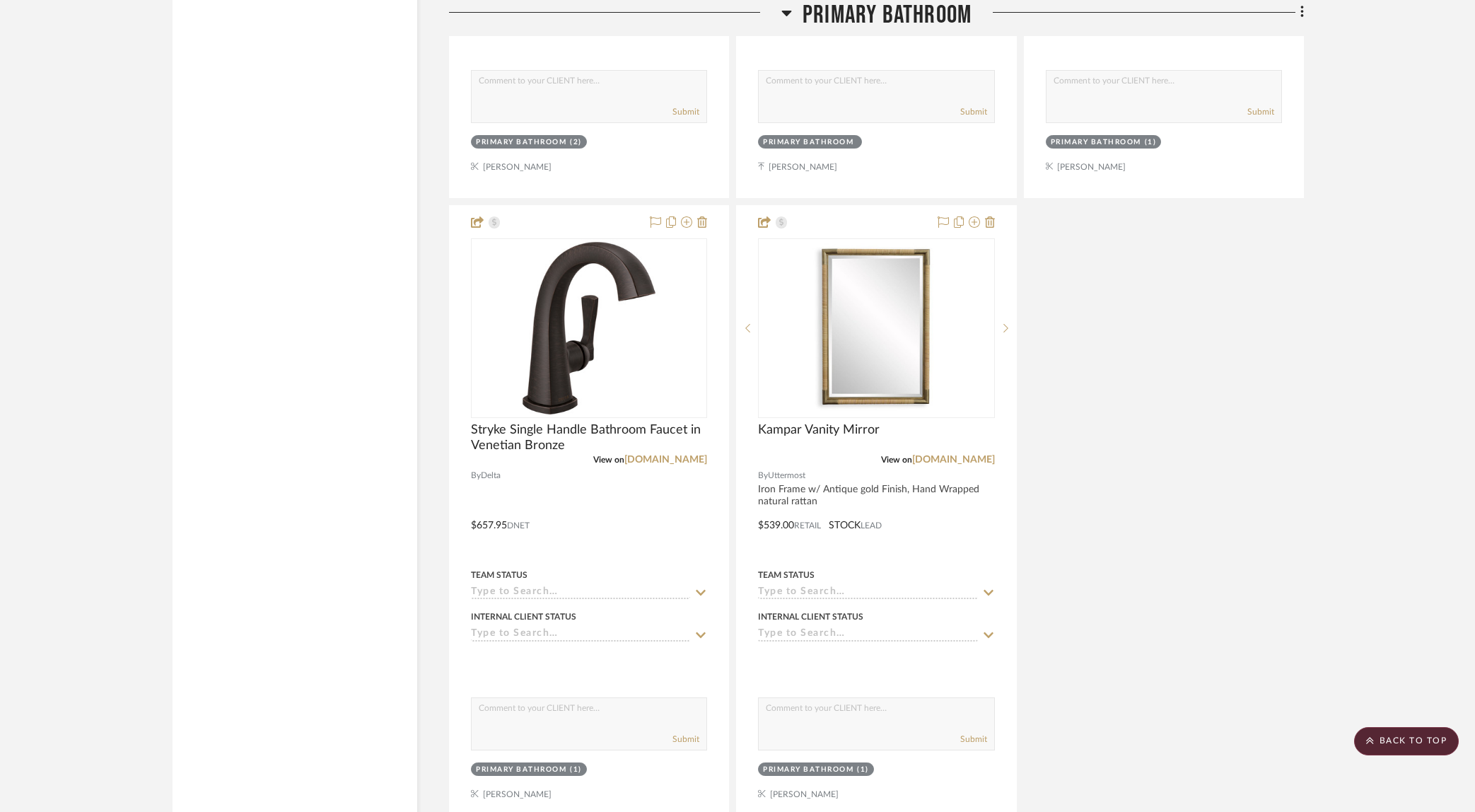
scroll to position [2795, 0]
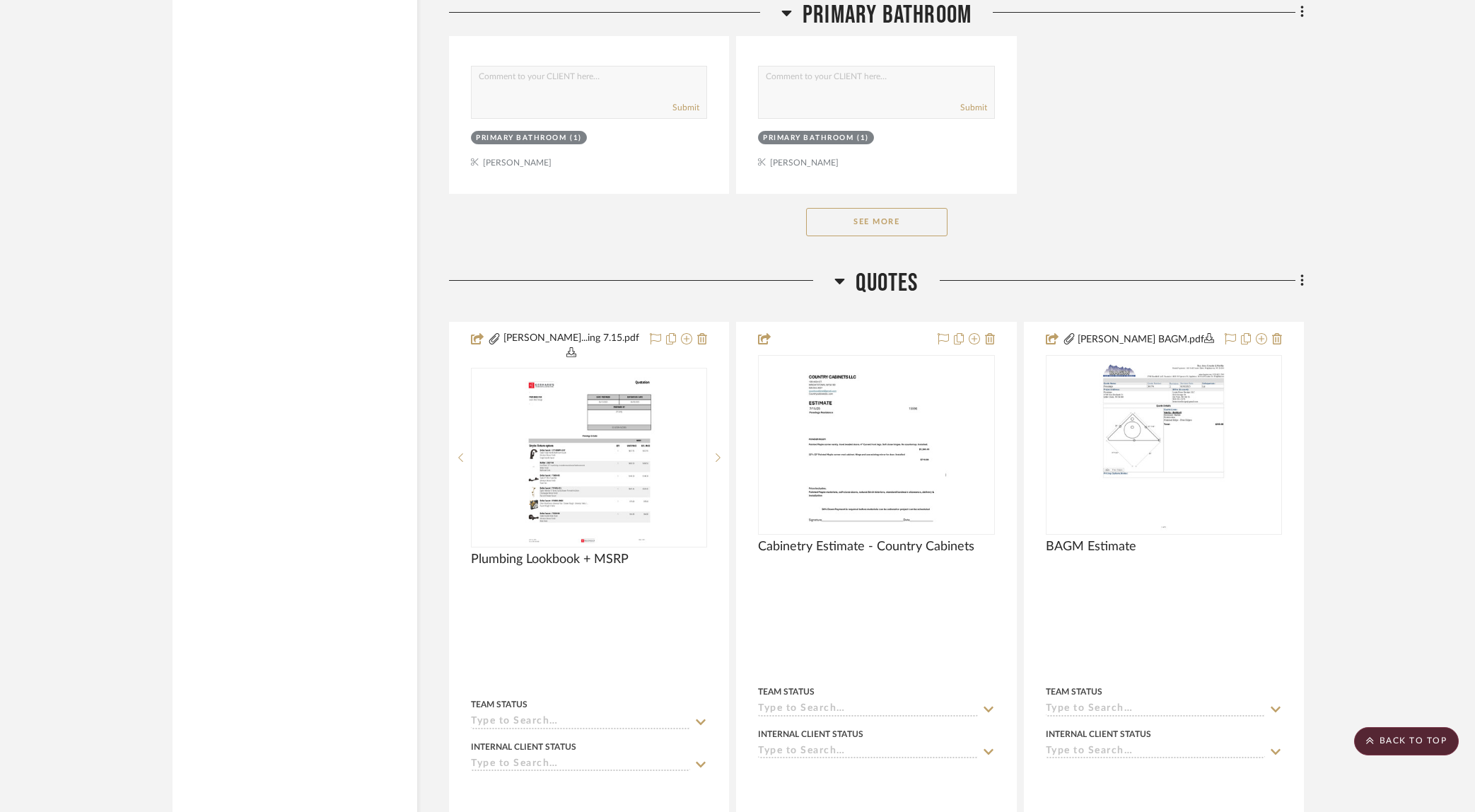
click at [878, 208] on button "See More" at bounding box center [877, 221] width 141 height 28
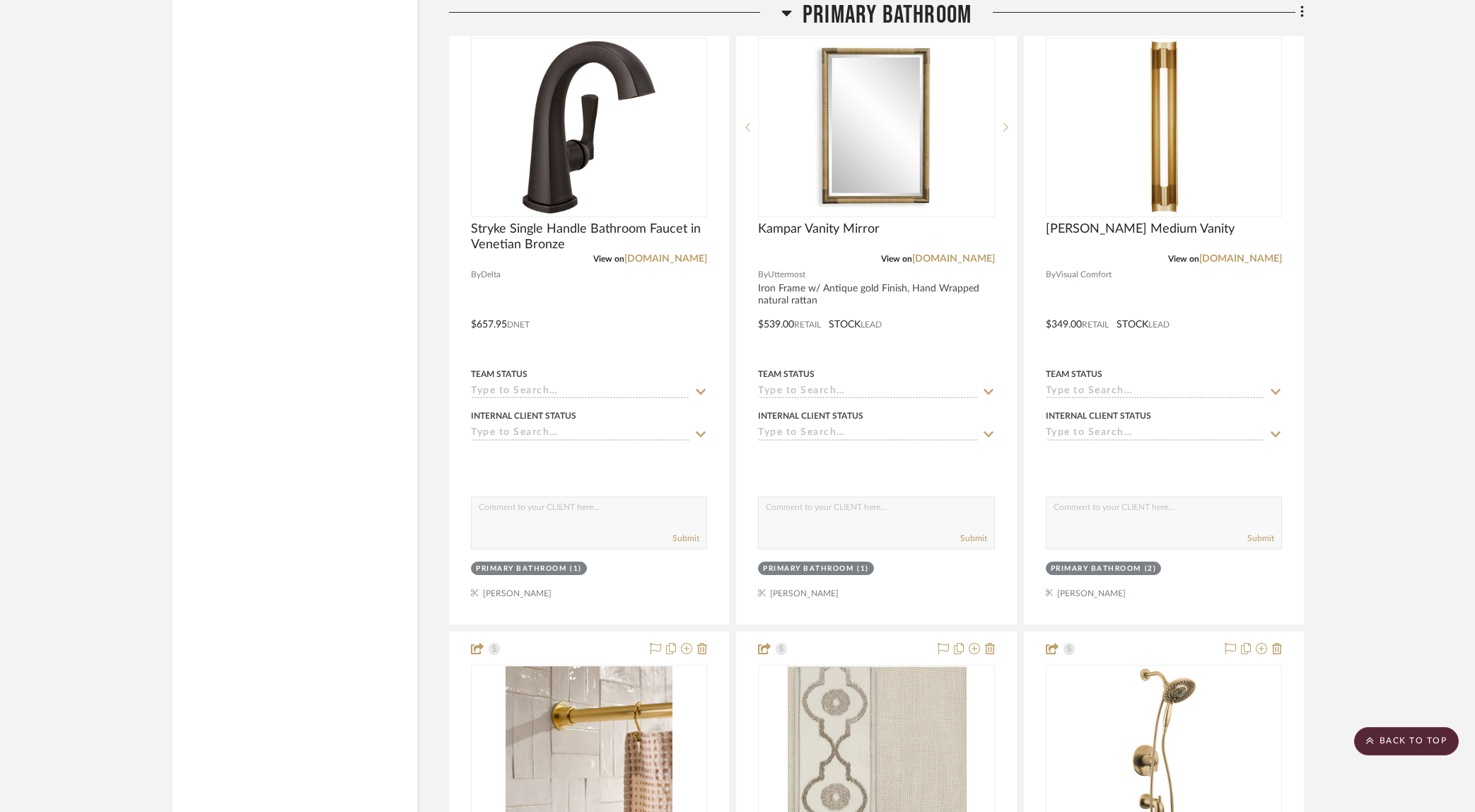
scroll to position [2226, 0]
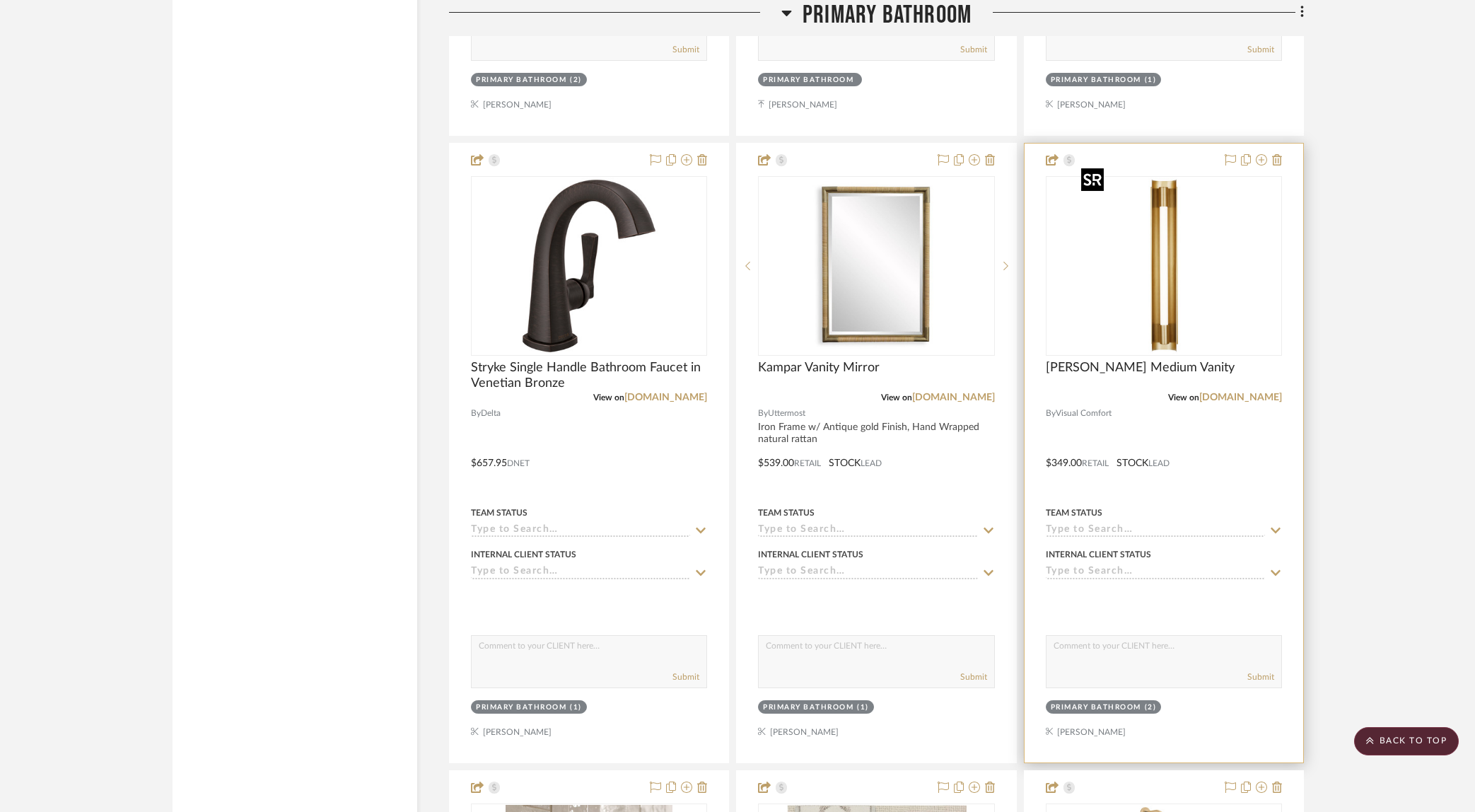
click at [0, 0] on img at bounding box center [0, 0] width 0 height 0
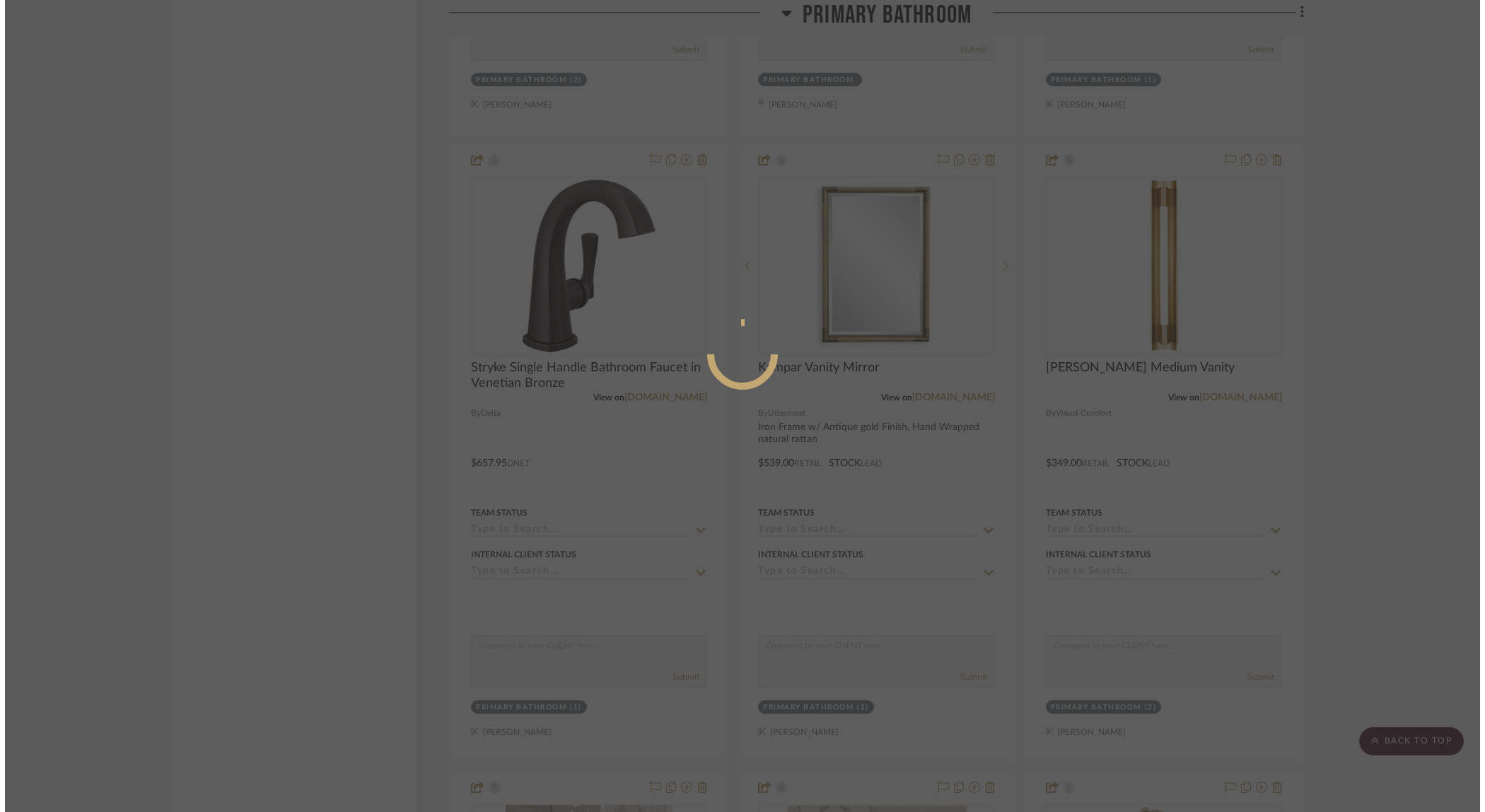
scroll to position [0, 0]
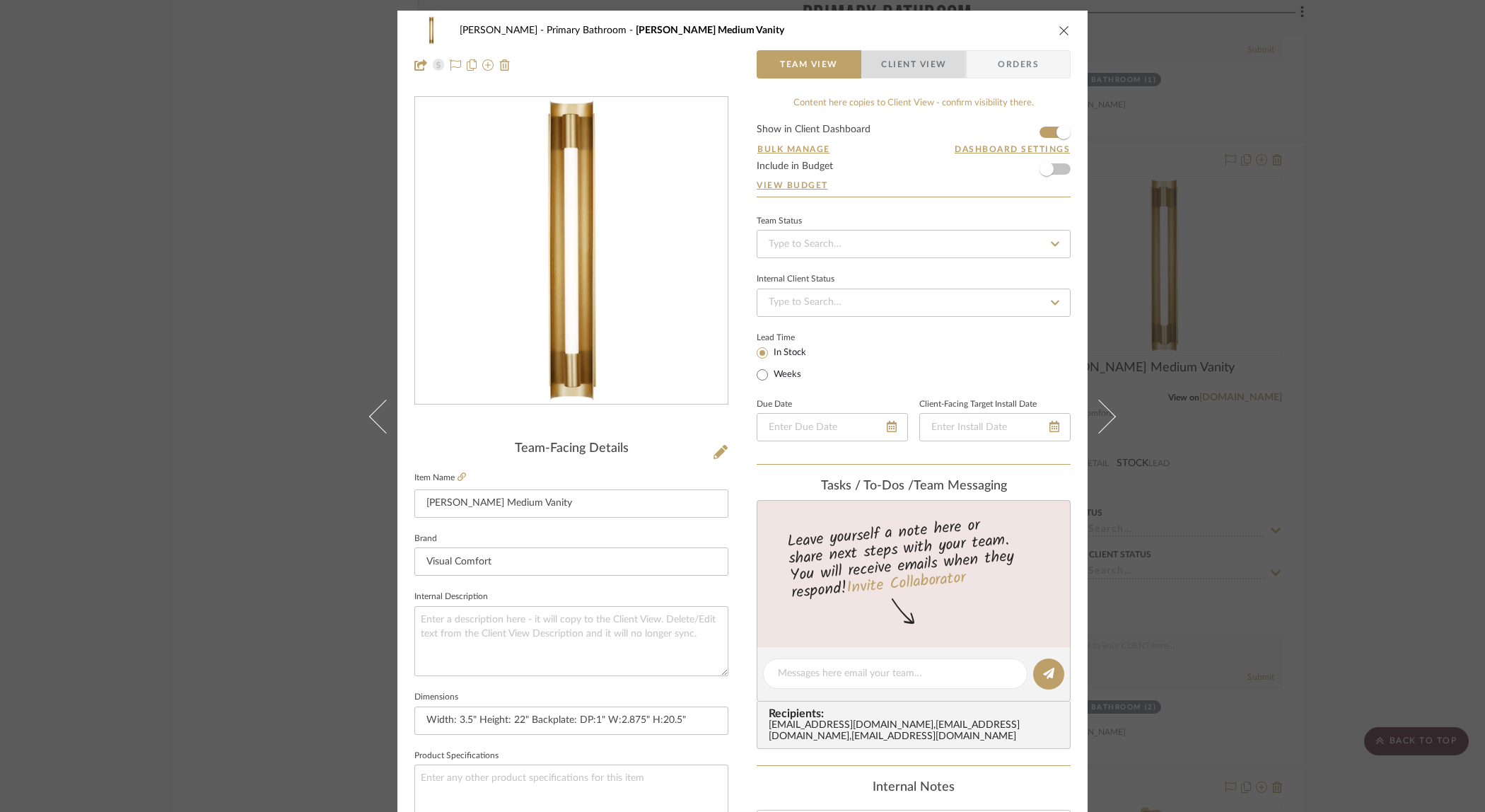
click at [914, 71] on span "Client View" at bounding box center [913, 64] width 65 height 28
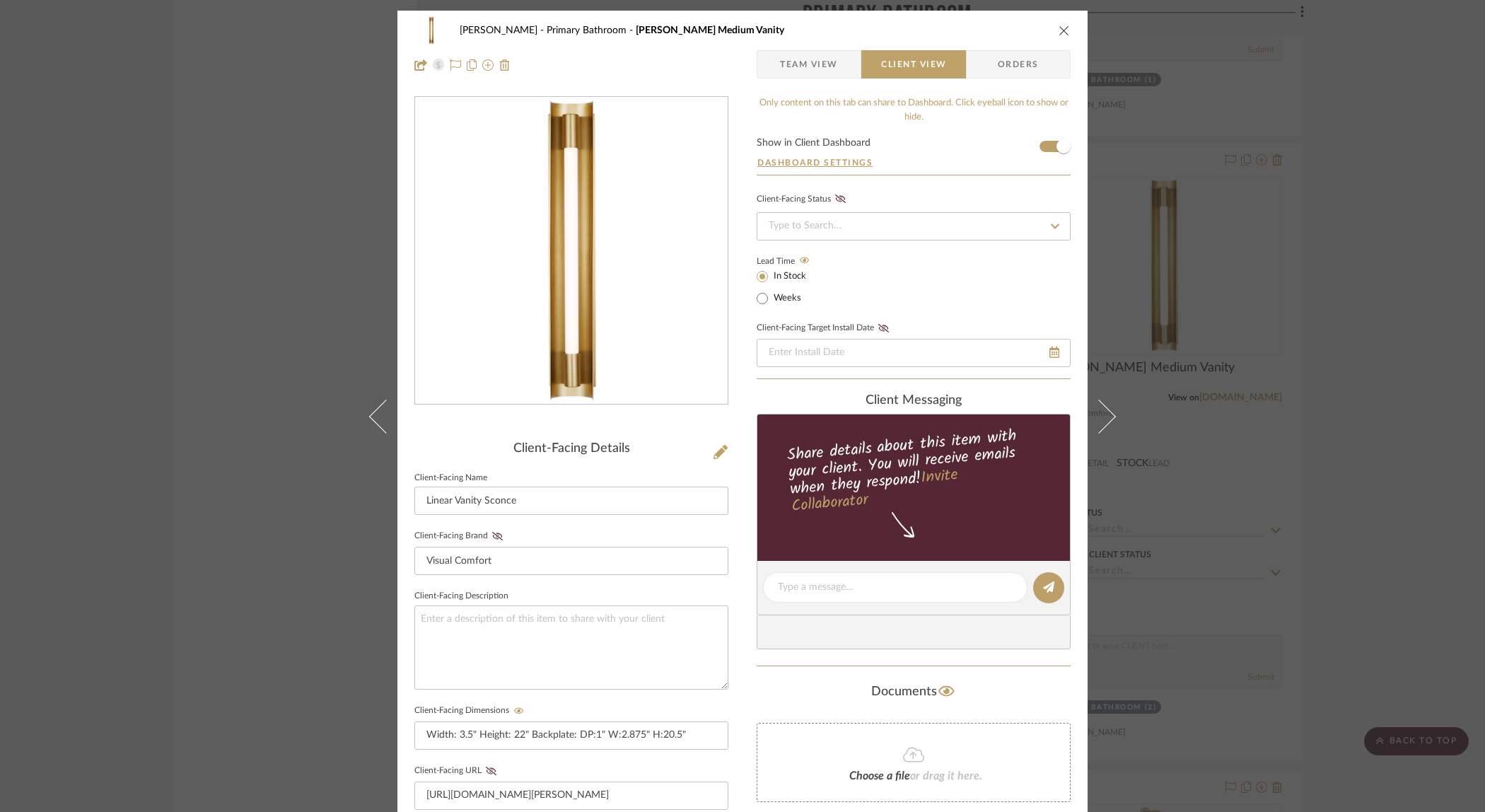
click at [1218, 351] on div "Pennings Primary Bathroom Carson Medium Vanity Team View Client View Orders Cli…" at bounding box center [742, 406] width 1485 height 812
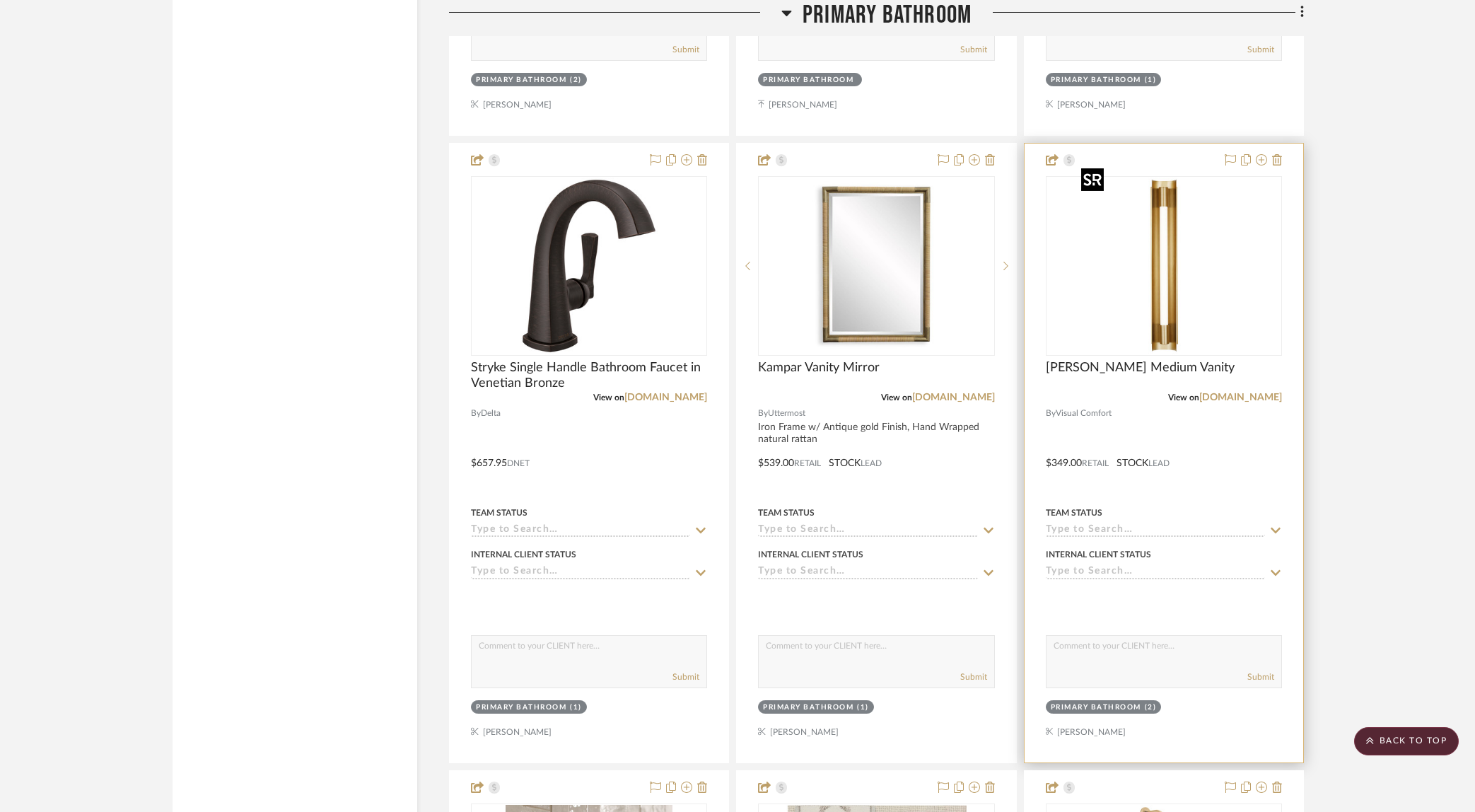
scroll to position [2290, 0]
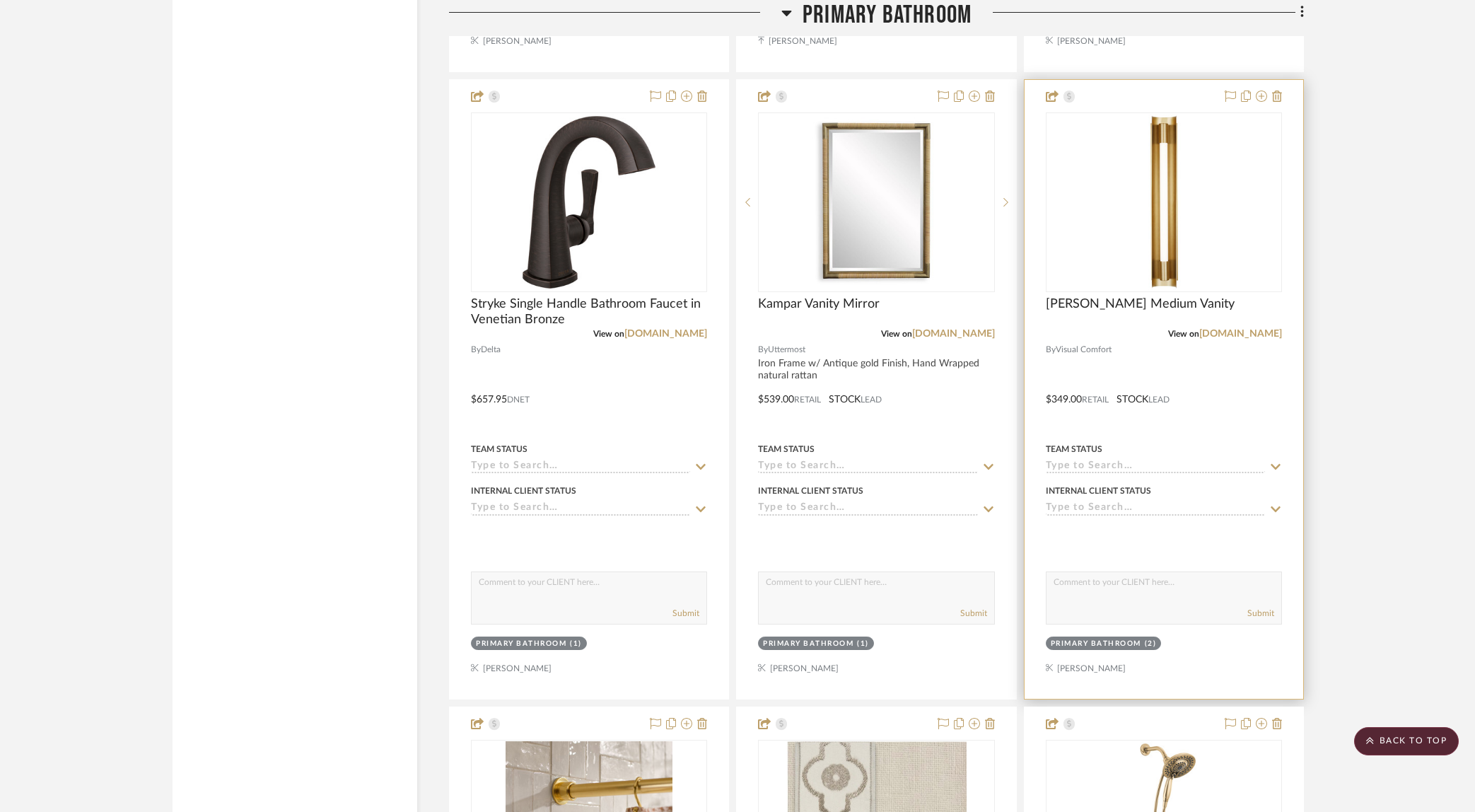
click at [1163, 355] on div at bounding box center [1164, 389] width 279 height 619
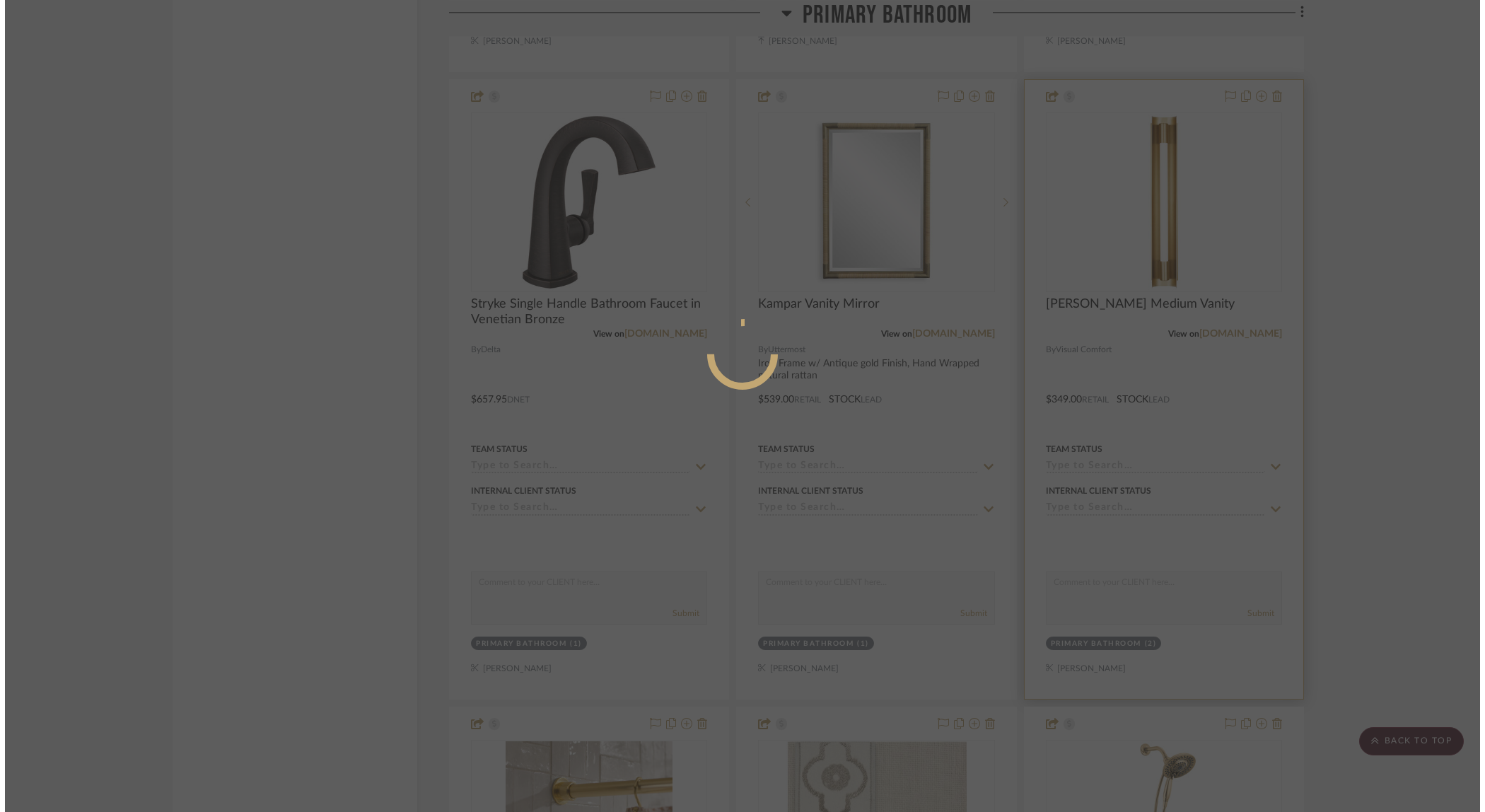
scroll to position [0, 0]
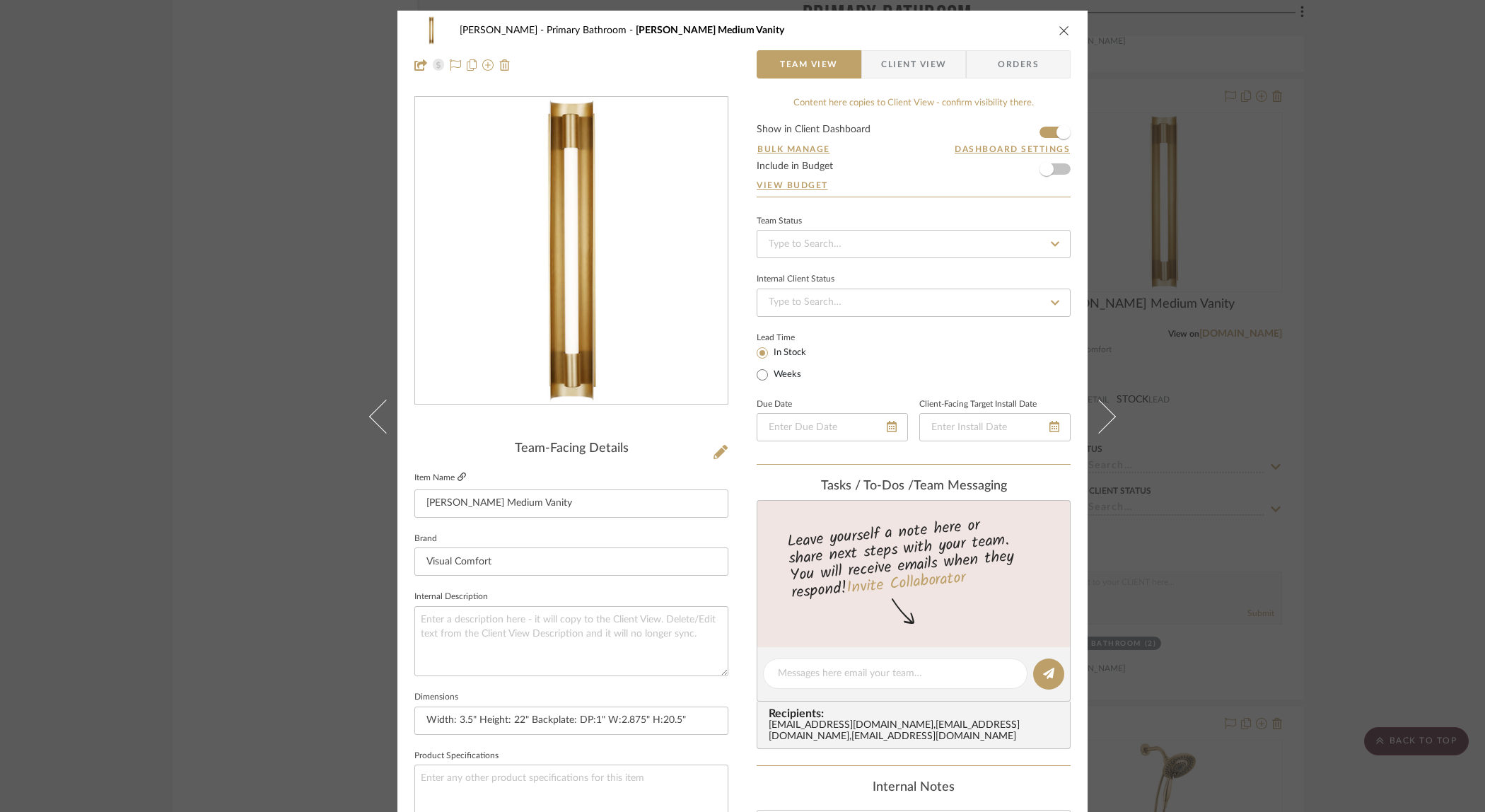
click at [457, 477] on icon at bounding box center [461, 477] width 9 height 9
